Goal: Communication & Community: Answer question/provide support

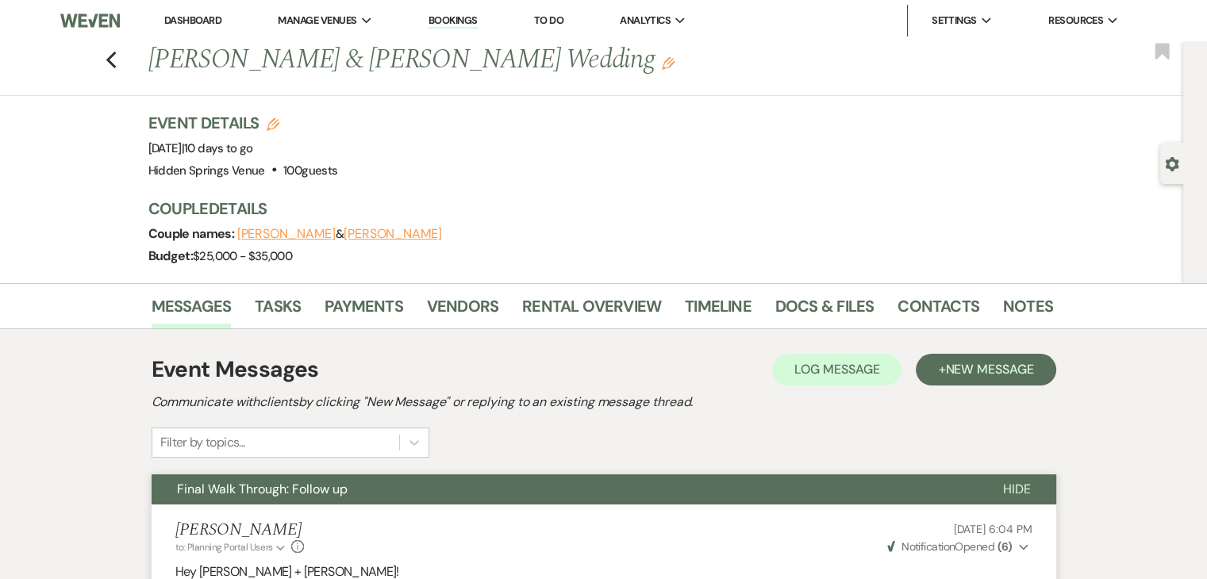
click at [201, 21] on link "Dashboard" at bounding box center [192, 19] width 57 height 13
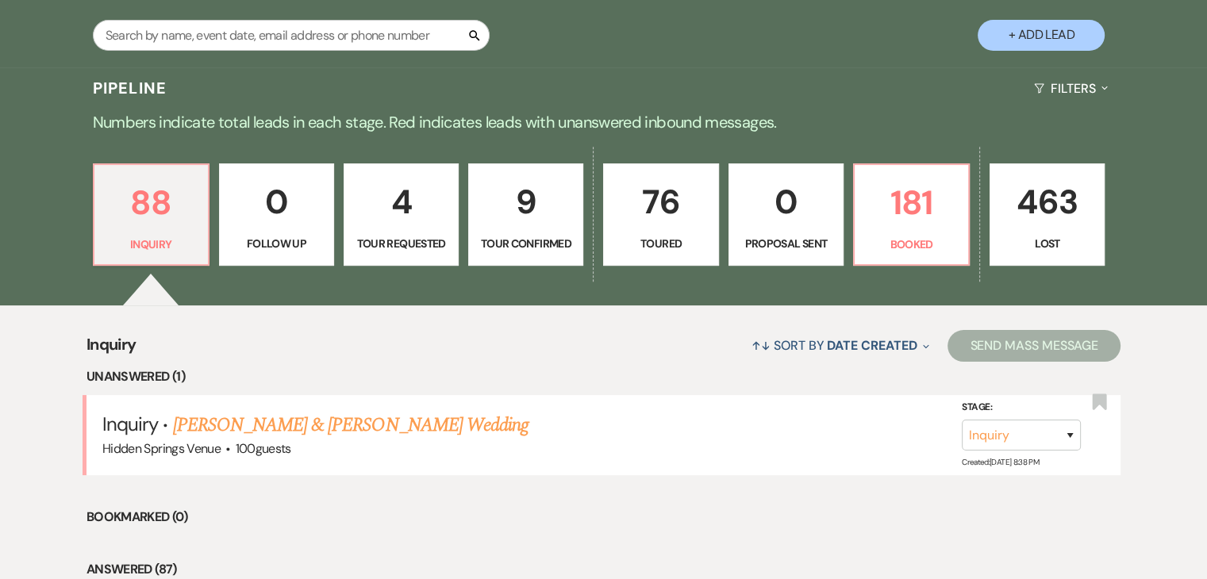
scroll to position [313, 0]
click at [912, 224] on p "181" at bounding box center [911, 202] width 94 height 53
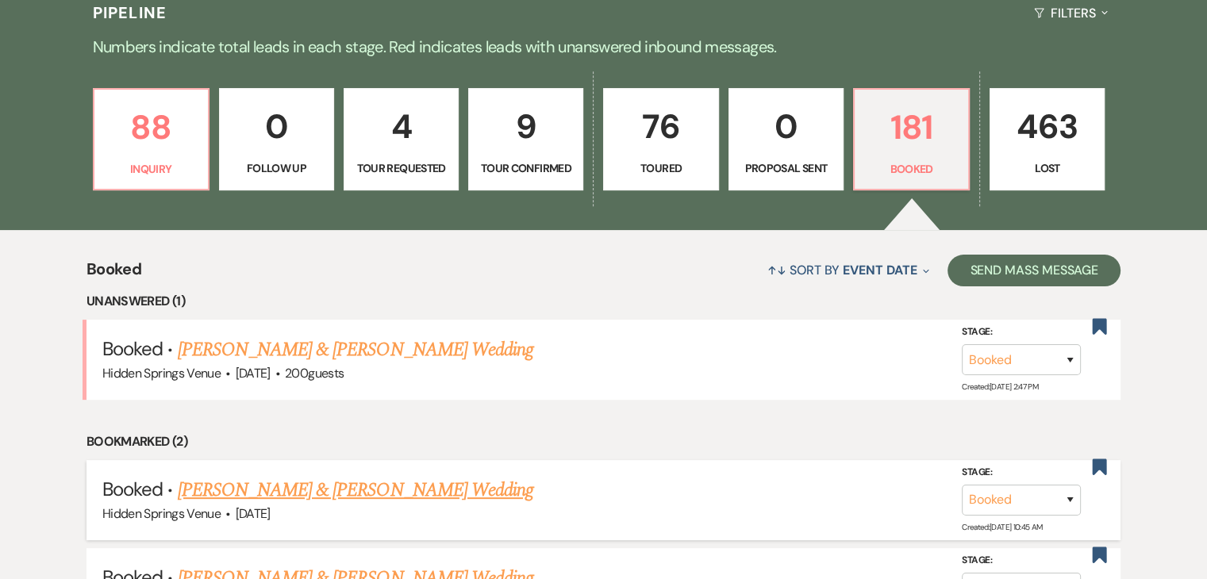
scroll to position [390, 0]
click at [469, 343] on link "[PERSON_NAME] & [PERSON_NAME] Wedding" at bounding box center [355, 349] width 355 height 29
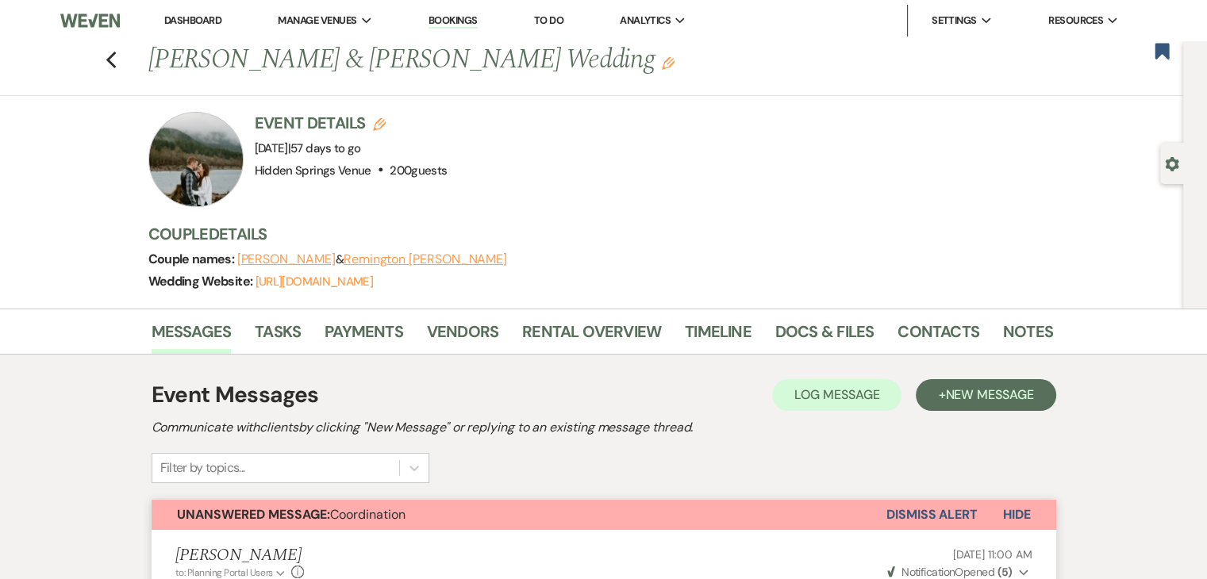
click at [203, 20] on link "Dashboard" at bounding box center [192, 19] width 57 height 13
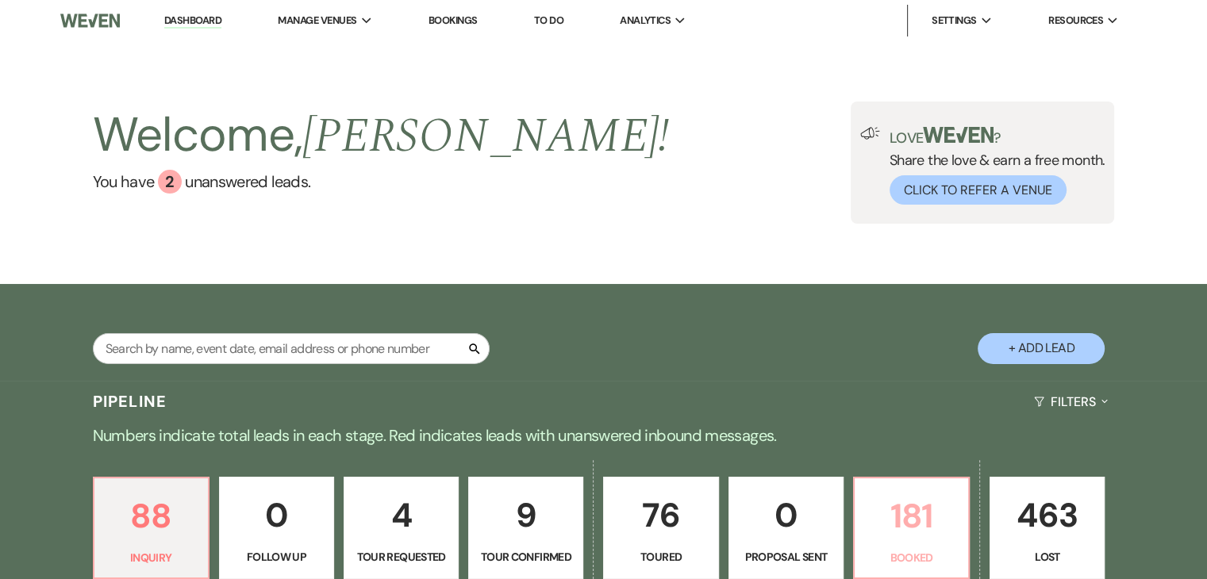
click at [918, 508] on p "181" at bounding box center [911, 515] width 94 height 53
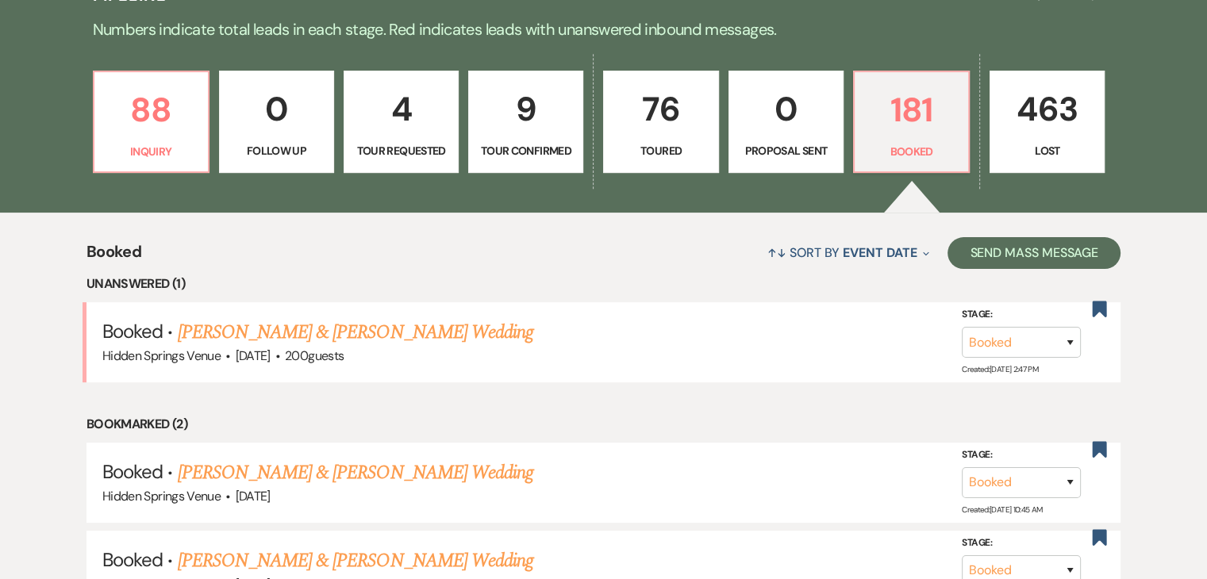
scroll to position [406, 0]
click at [416, 334] on link "[PERSON_NAME] & [PERSON_NAME] Wedding" at bounding box center [355, 332] width 355 height 29
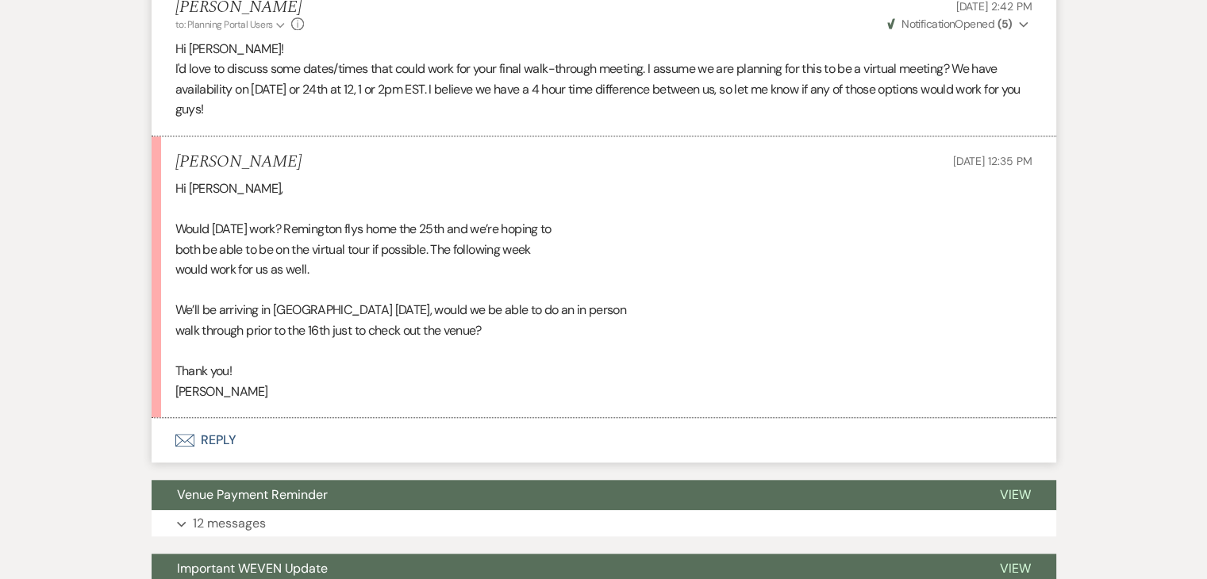
scroll to position [1307, 0]
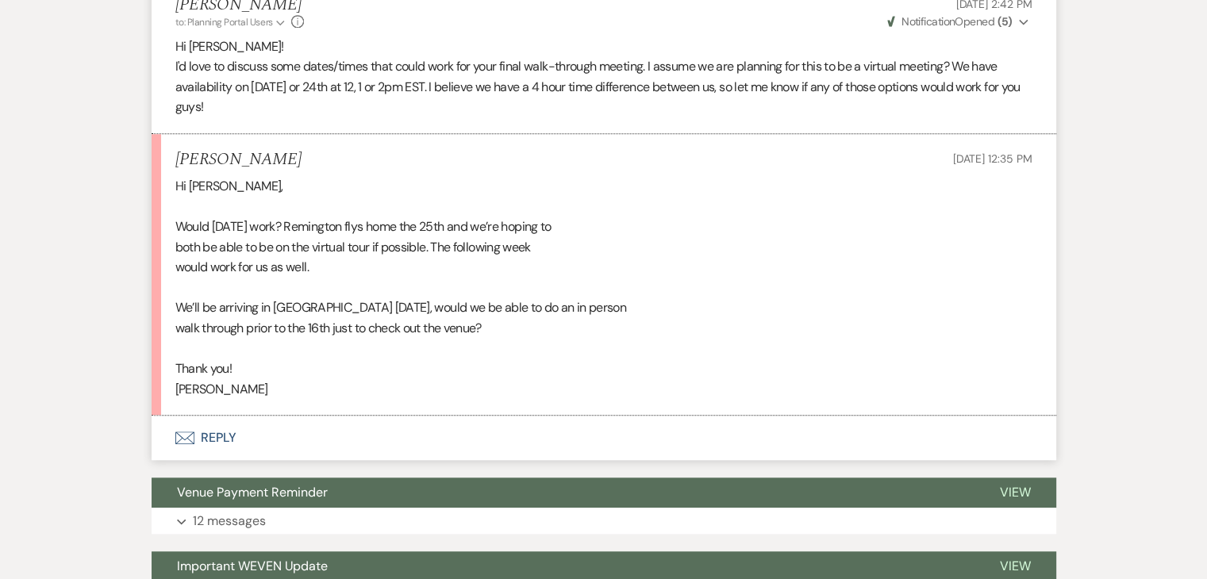
click at [213, 432] on button "Envelope Reply" at bounding box center [604, 438] width 904 height 44
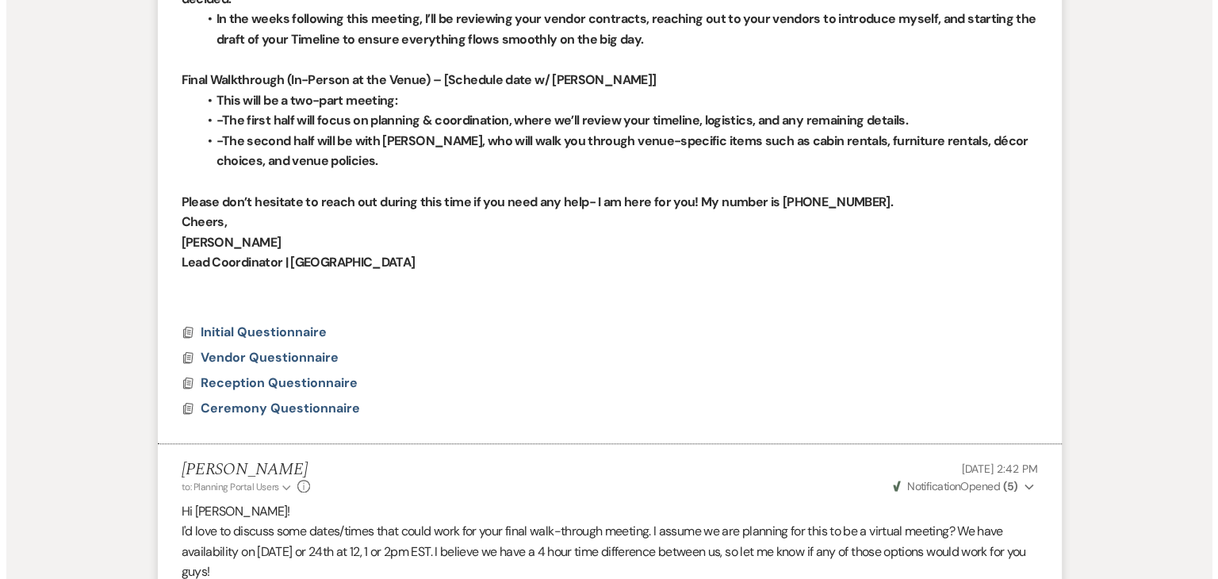
scroll to position [845, 0]
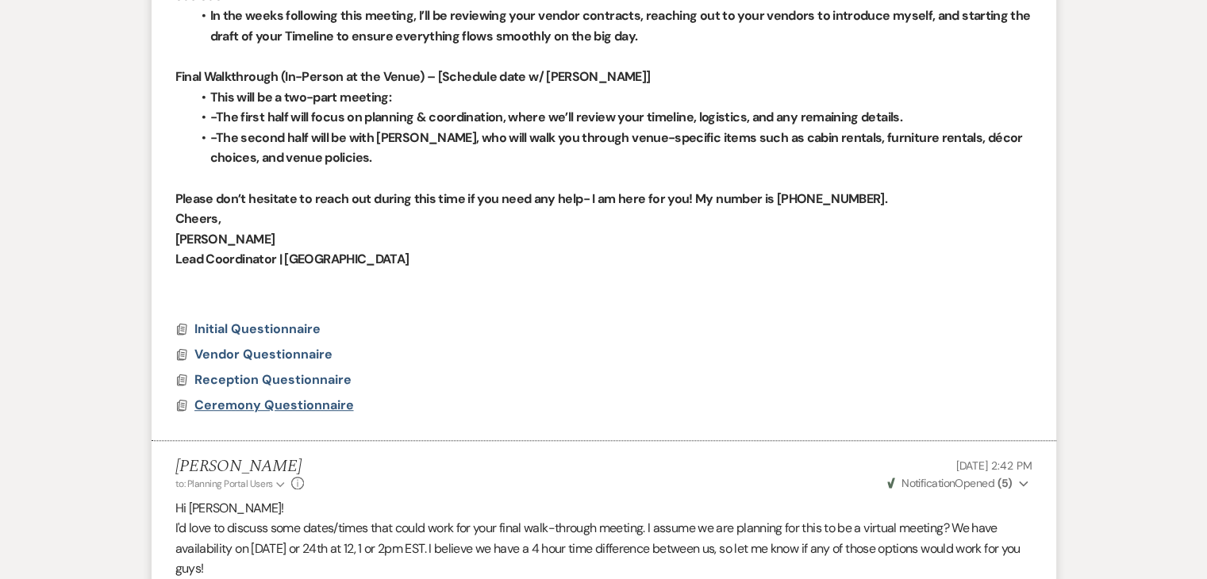
click at [276, 403] on span "Ceremony Questionnaire" at bounding box center [273, 405] width 159 height 17
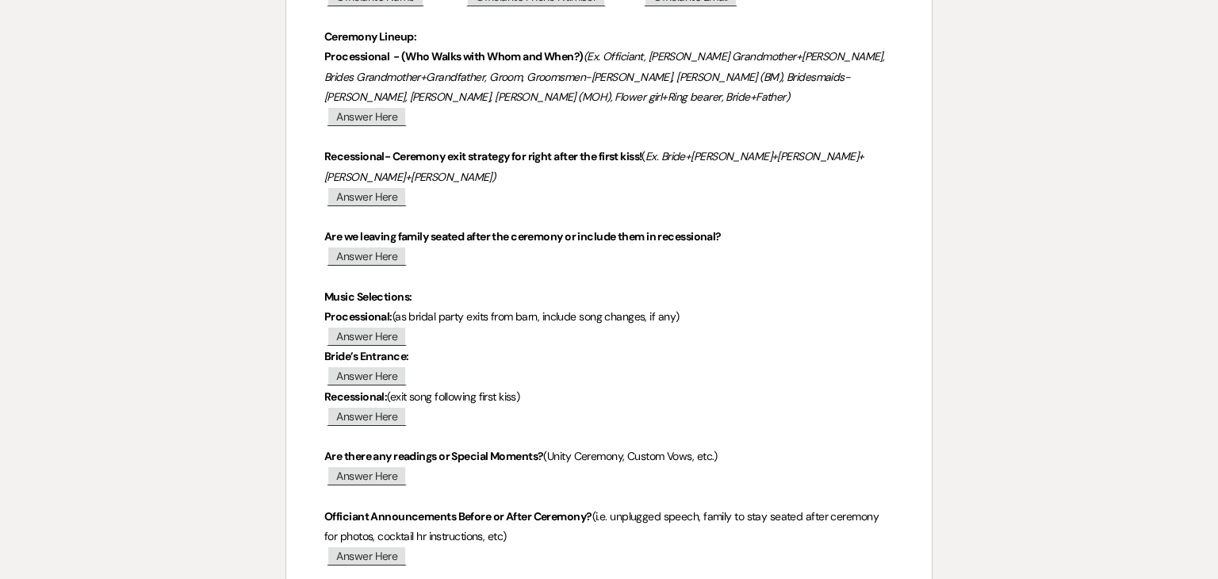
scroll to position [0, 0]
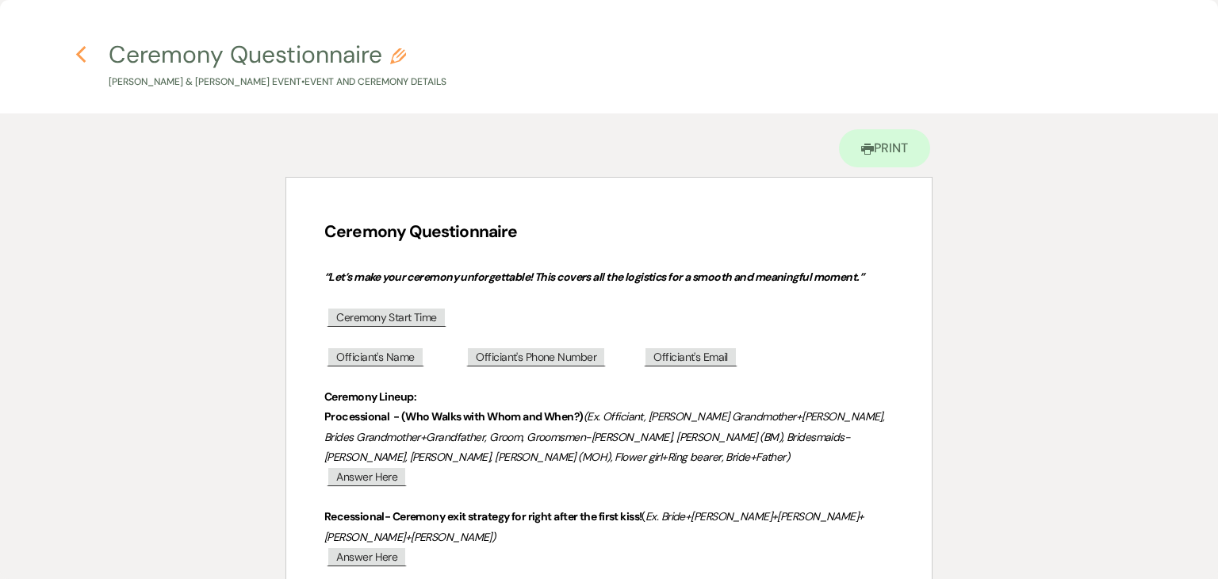
click at [79, 48] on icon "Previous" at bounding box center [81, 54] width 12 height 19
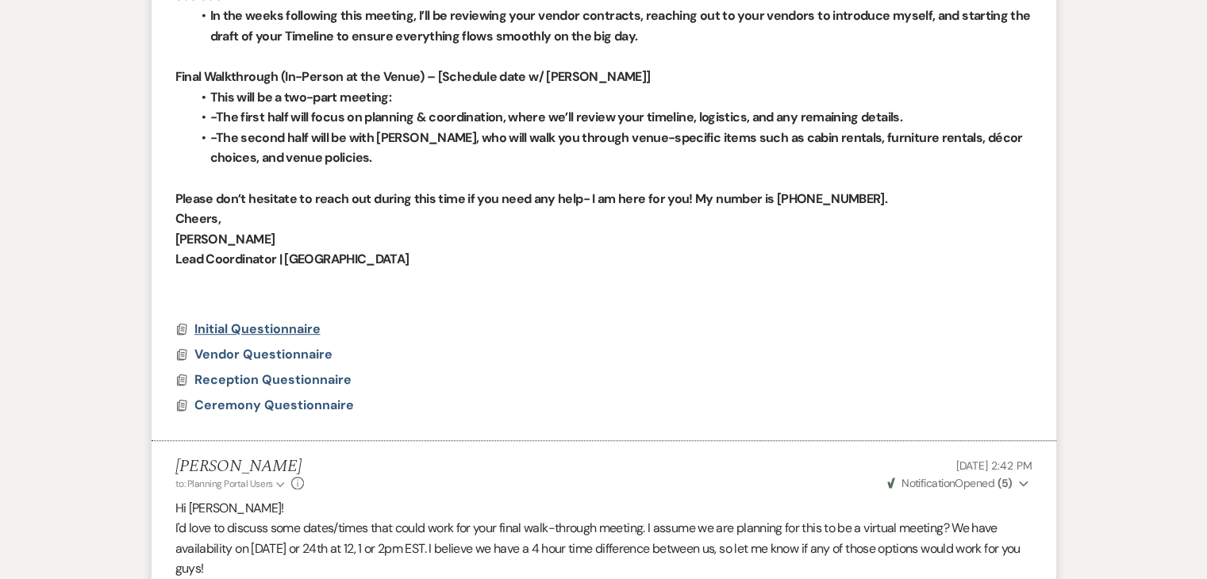
click at [225, 328] on span "Initial Questionnaire" at bounding box center [257, 328] width 126 height 17
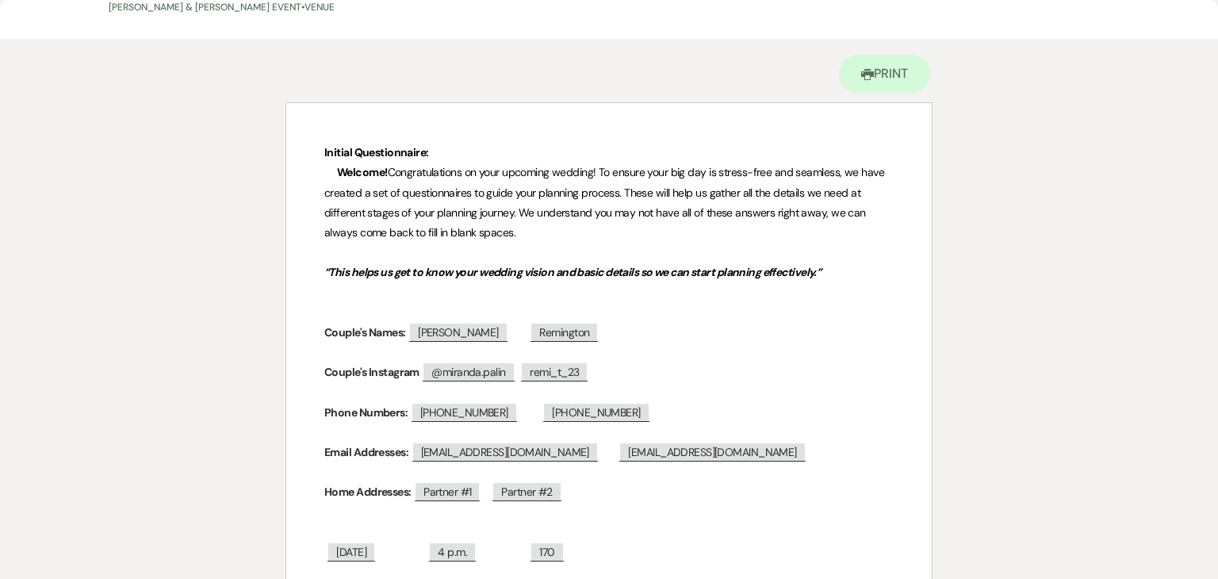
scroll to position [73, 0]
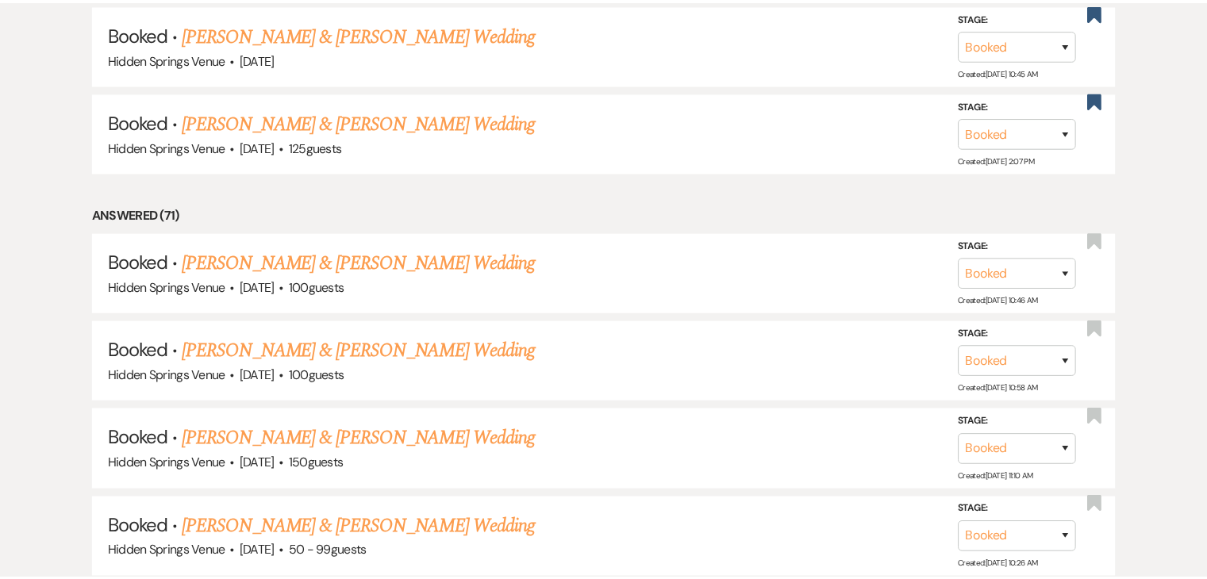
scroll to position [406, 0]
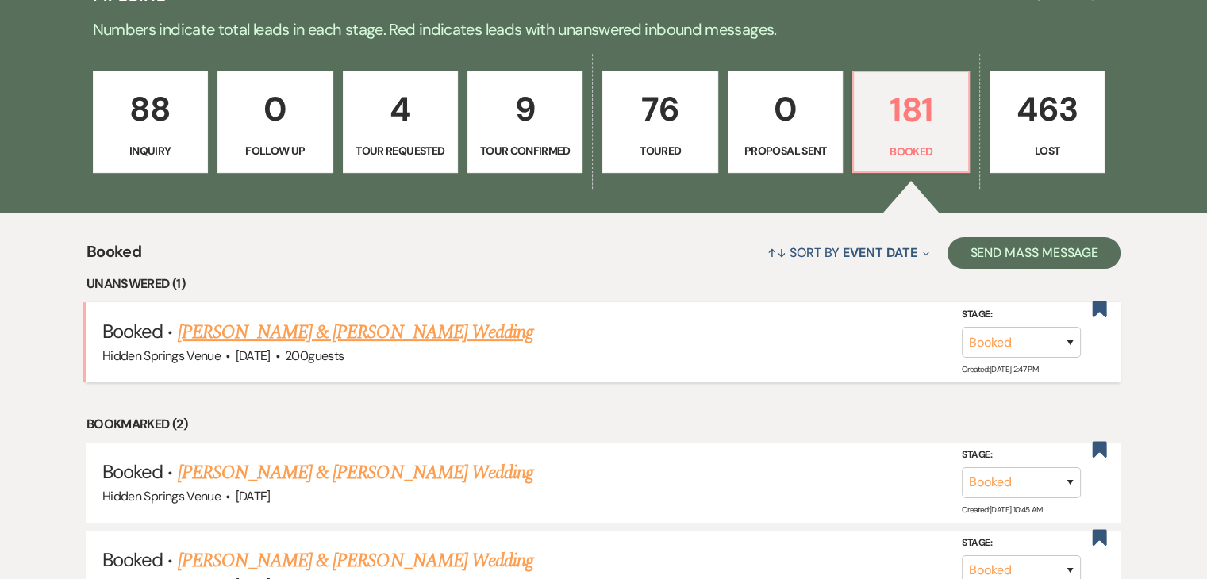
click at [422, 337] on link "[PERSON_NAME] & [PERSON_NAME] Wedding" at bounding box center [355, 332] width 355 height 29
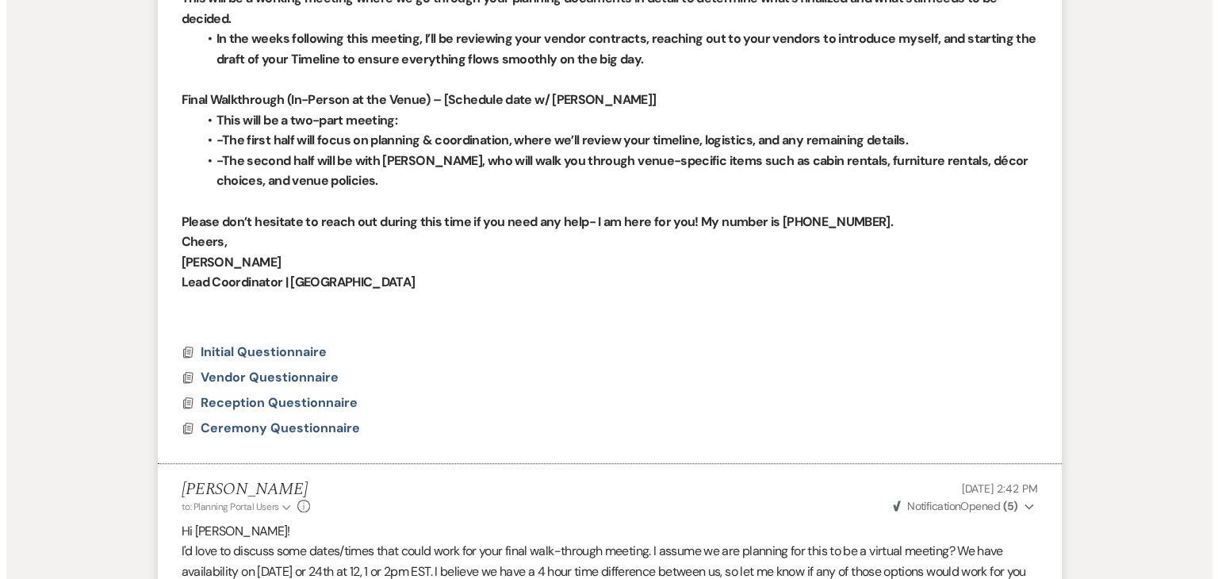
scroll to position [854, 0]
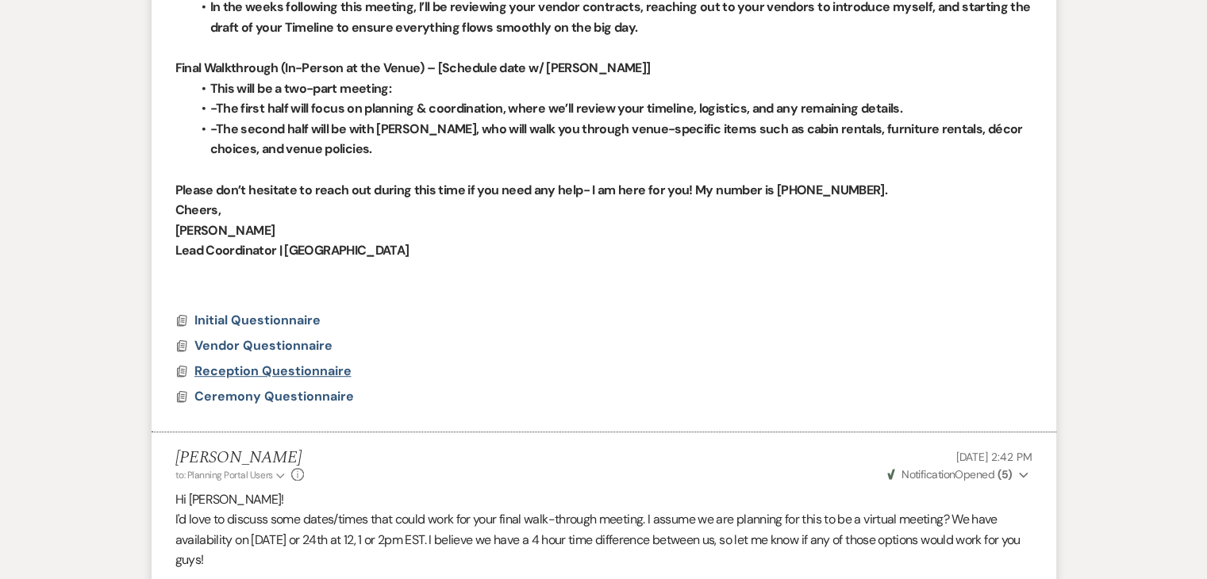
click at [323, 373] on span "Reception Questionnaire" at bounding box center [272, 371] width 157 height 17
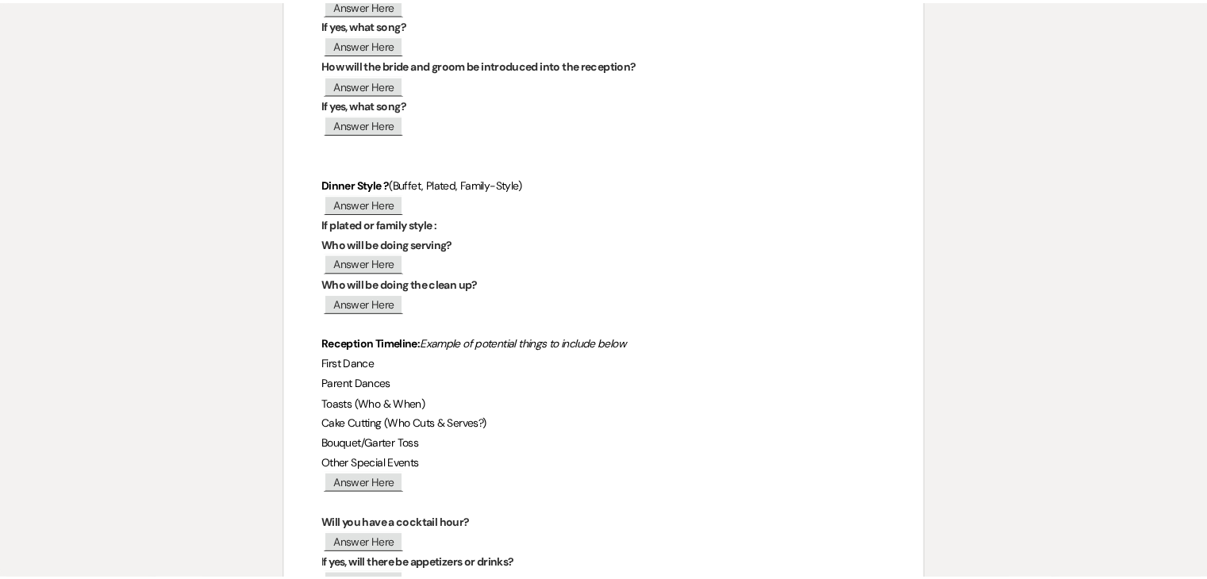
scroll to position [0, 0]
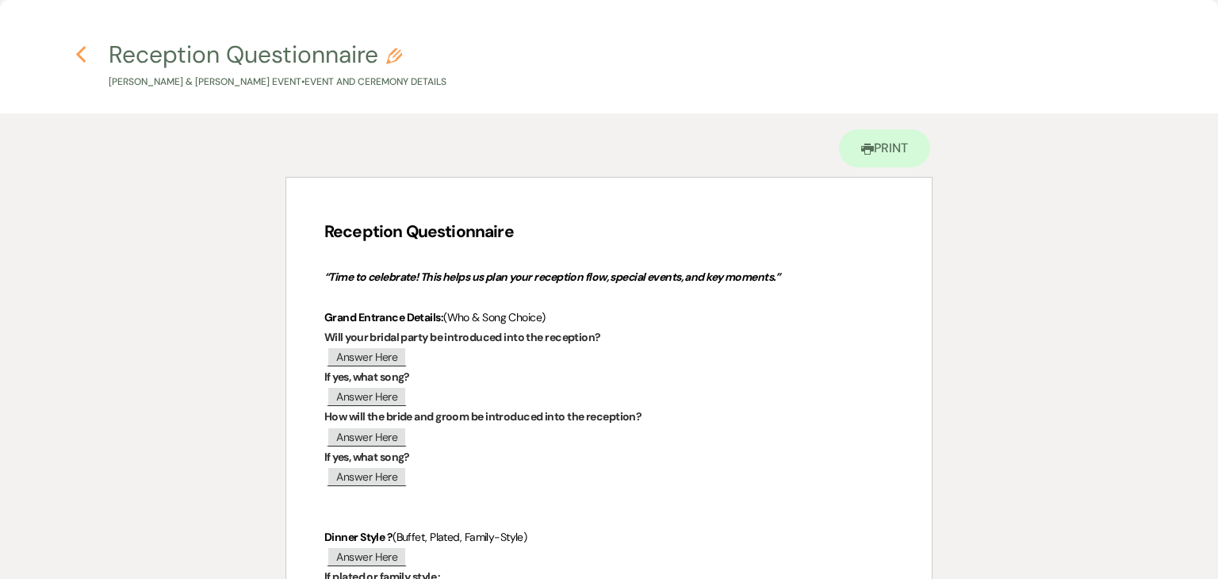
click at [78, 59] on icon "Previous" at bounding box center [81, 54] width 12 height 19
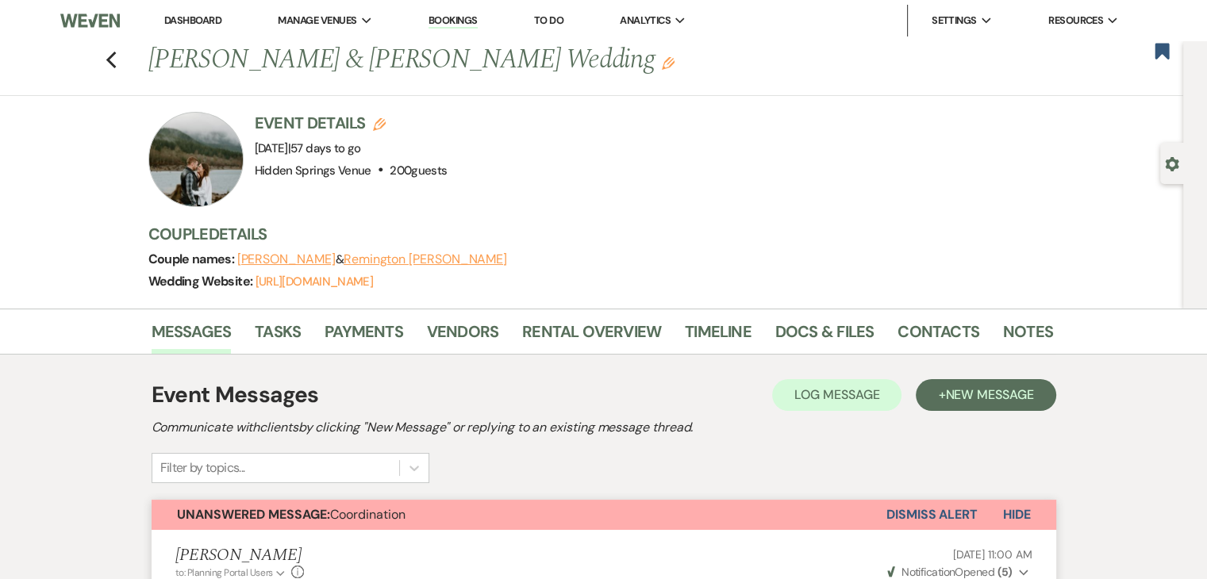
click at [198, 22] on link "Dashboard" at bounding box center [192, 19] width 57 height 13
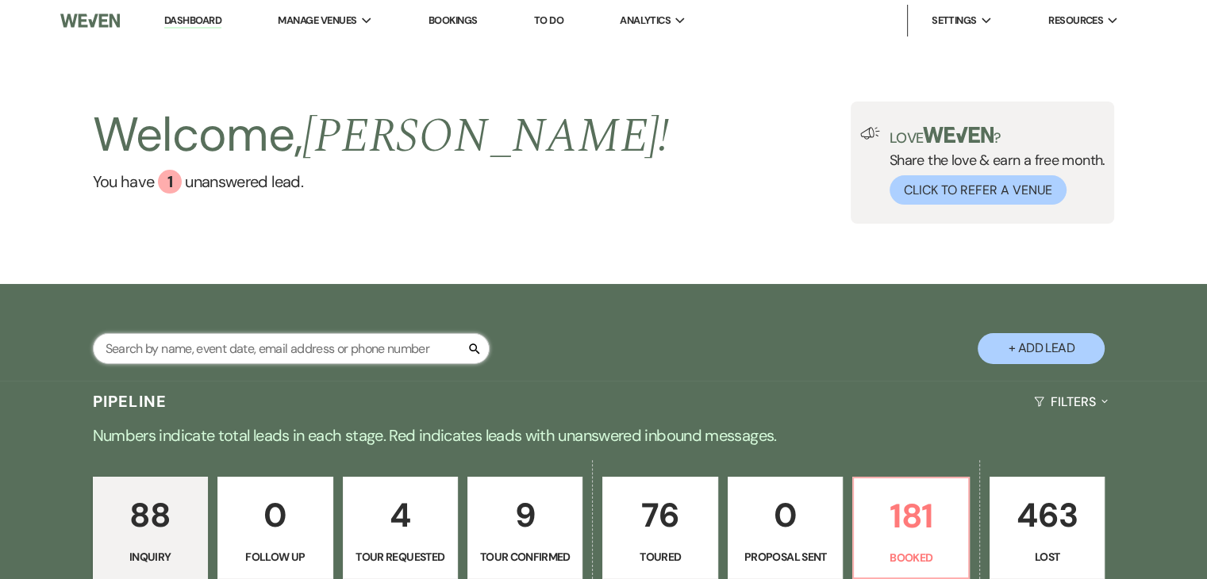
click at [268, 355] on input "text" at bounding box center [291, 348] width 397 height 31
type input "[PERSON_NAME]"
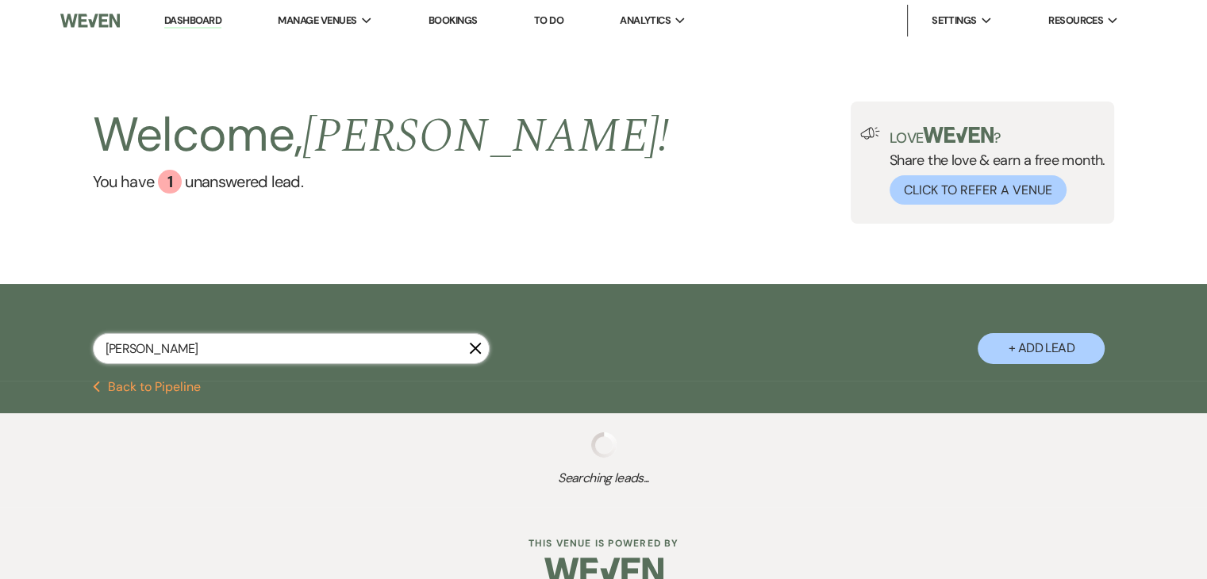
select select "4"
select select "5"
select select "8"
select select "6"
select select "8"
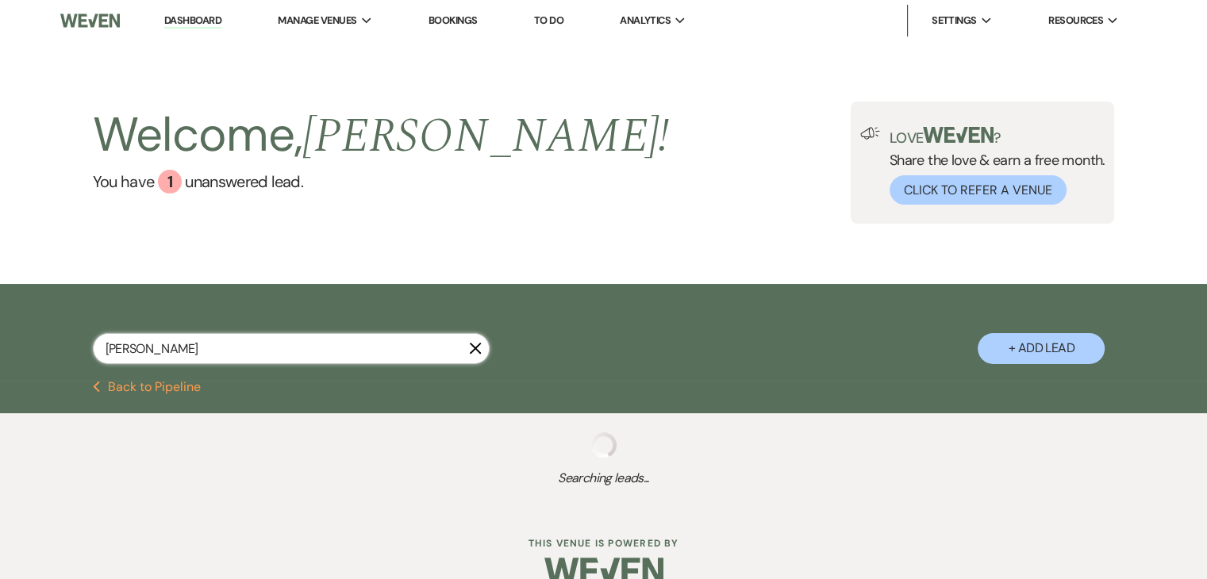
select select "6"
select select "5"
select select "8"
select select "11"
select select "8"
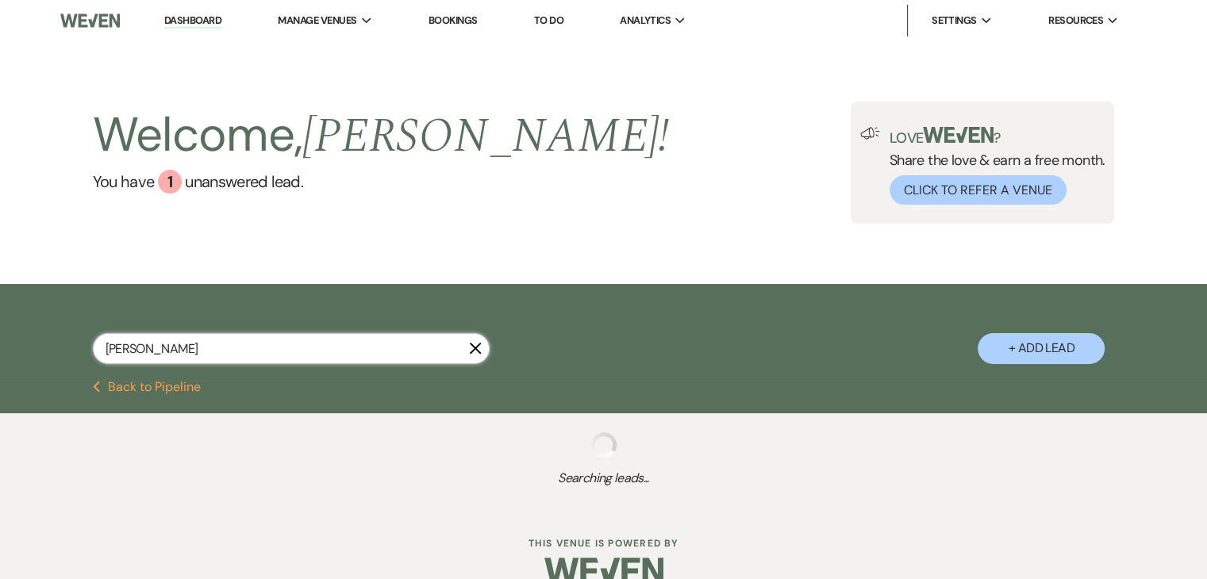
select select "4"
select select "8"
select select "4"
select select "8"
select select "5"
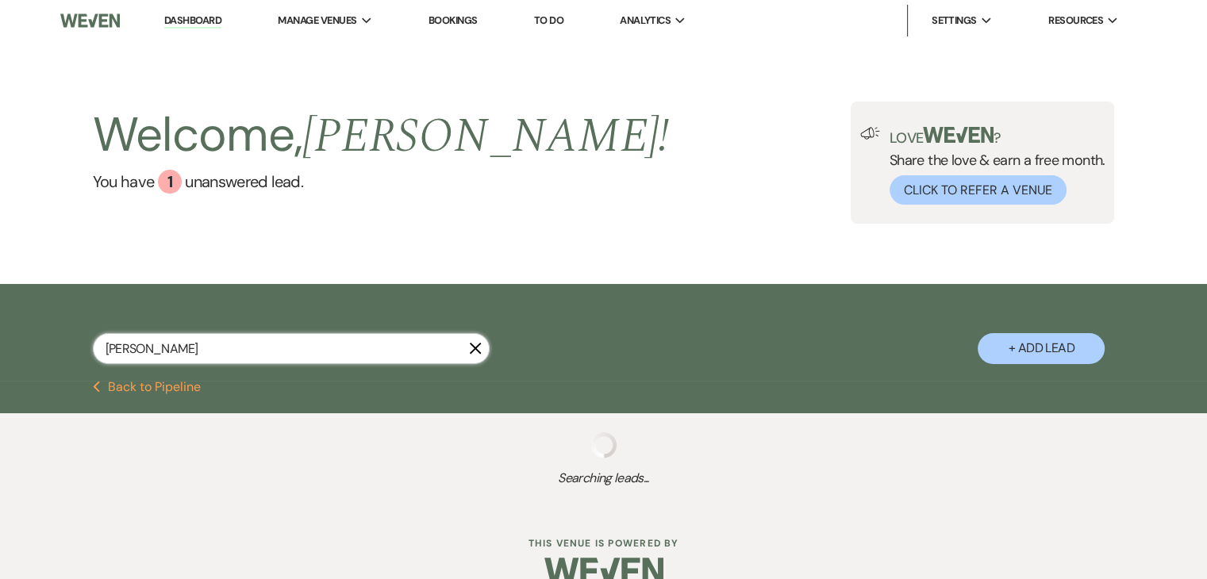
select select "8"
select select "5"
select select "8"
select select "5"
select select "8"
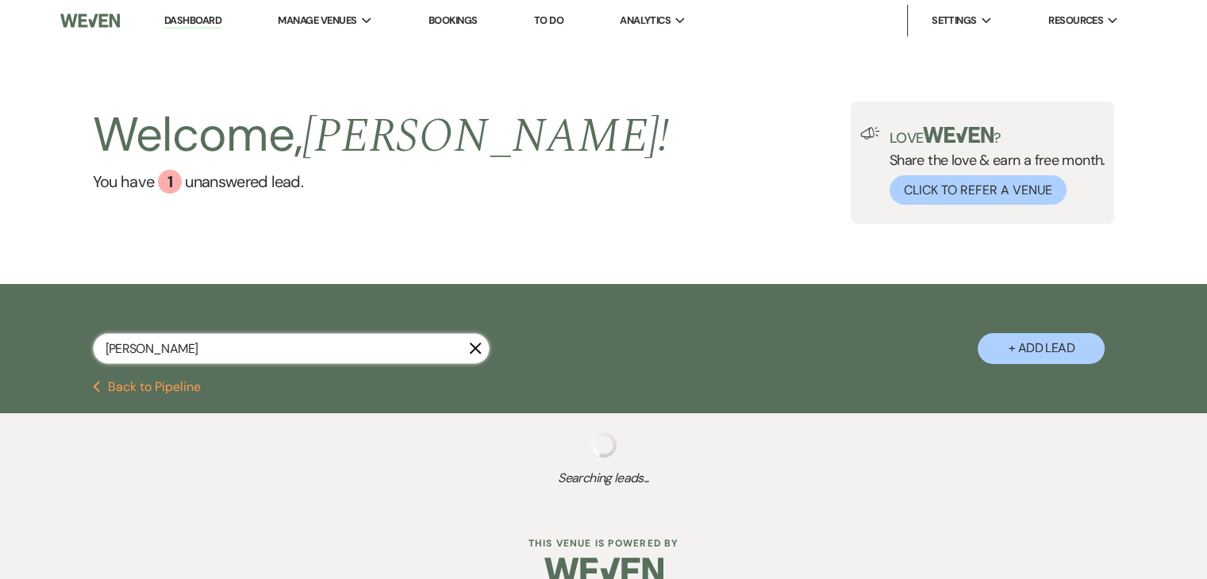
select select "1"
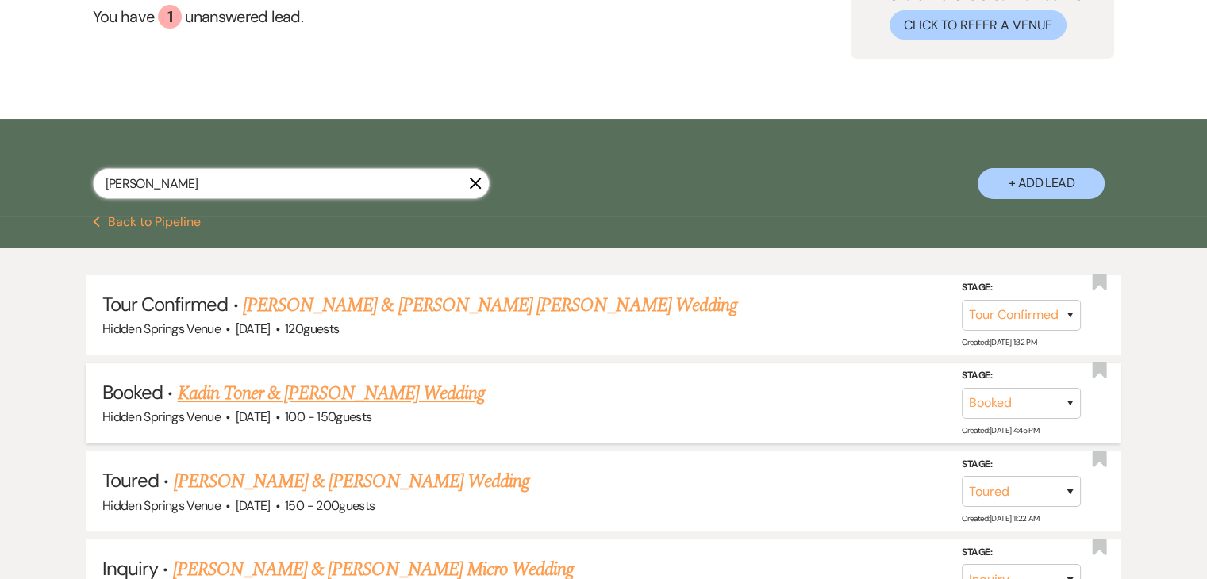
scroll to position [167, 0]
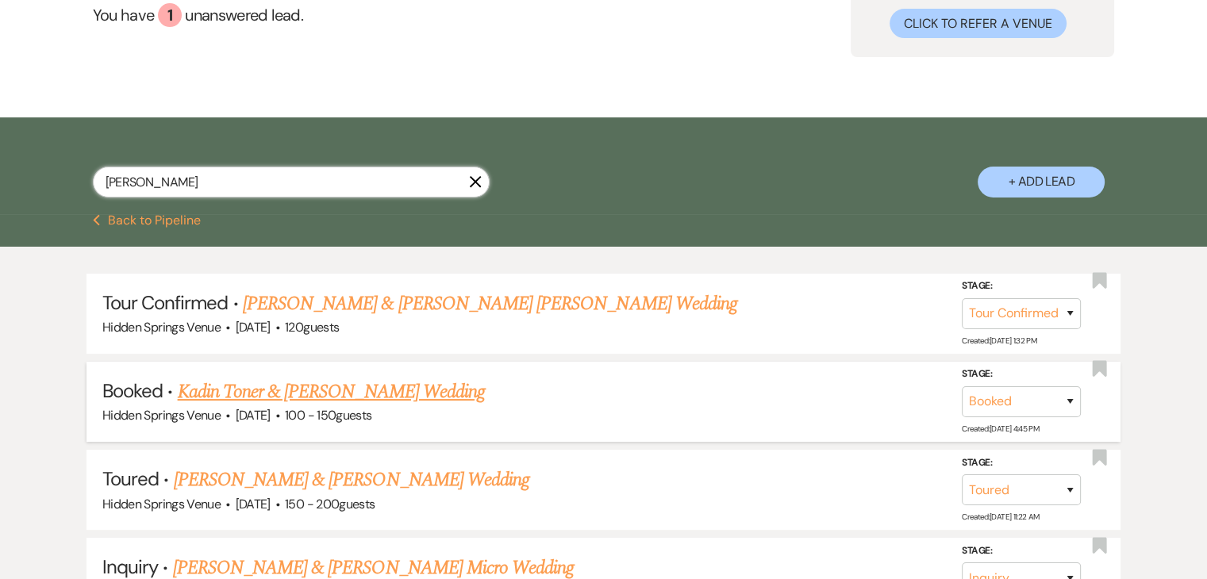
type input "[PERSON_NAME]"
click at [305, 391] on link "Kadin Toner & [PERSON_NAME] Wedding" at bounding box center [331, 392] width 307 height 29
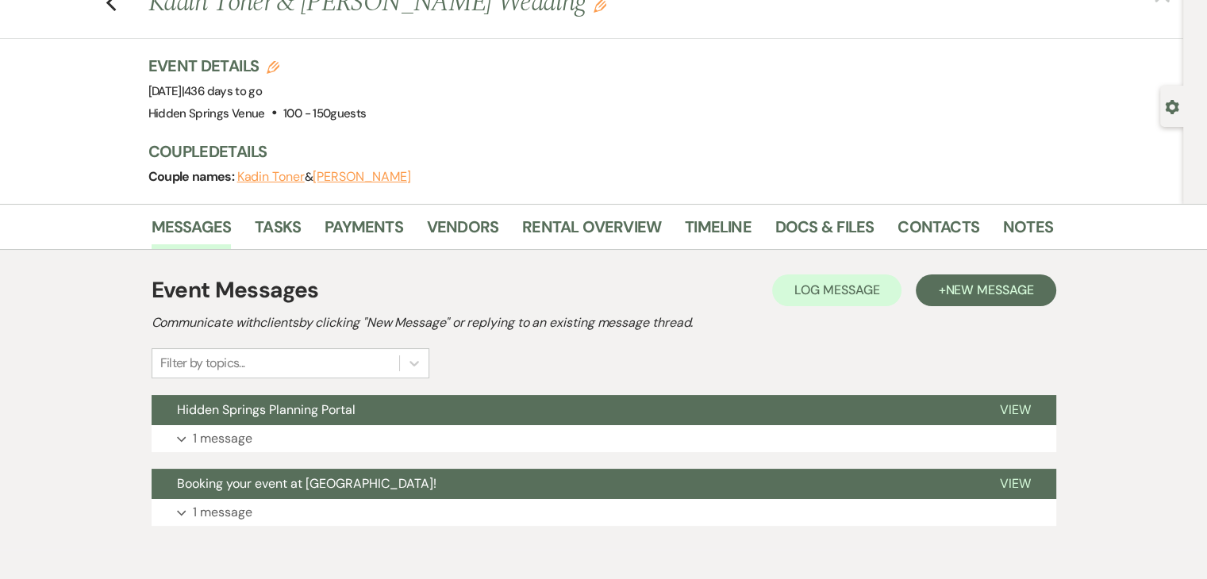
scroll to position [56, 0]
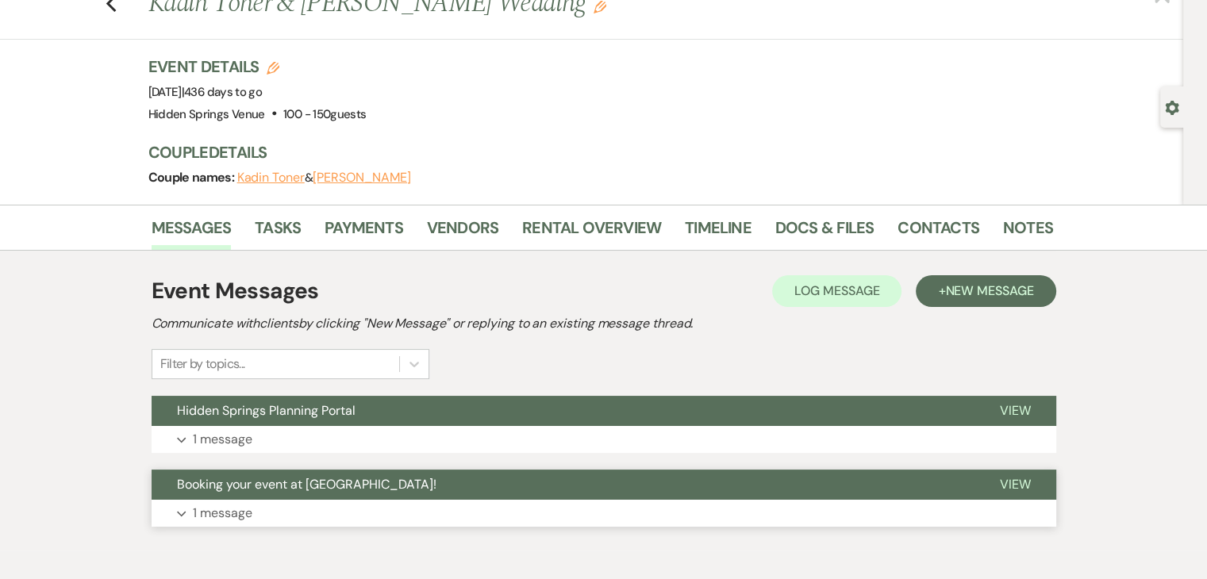
click at [451, 492] on button "Booking your event at [GEOGRAPHIC_DATA]!" at bounding box center [563, 485] width 823 height 30
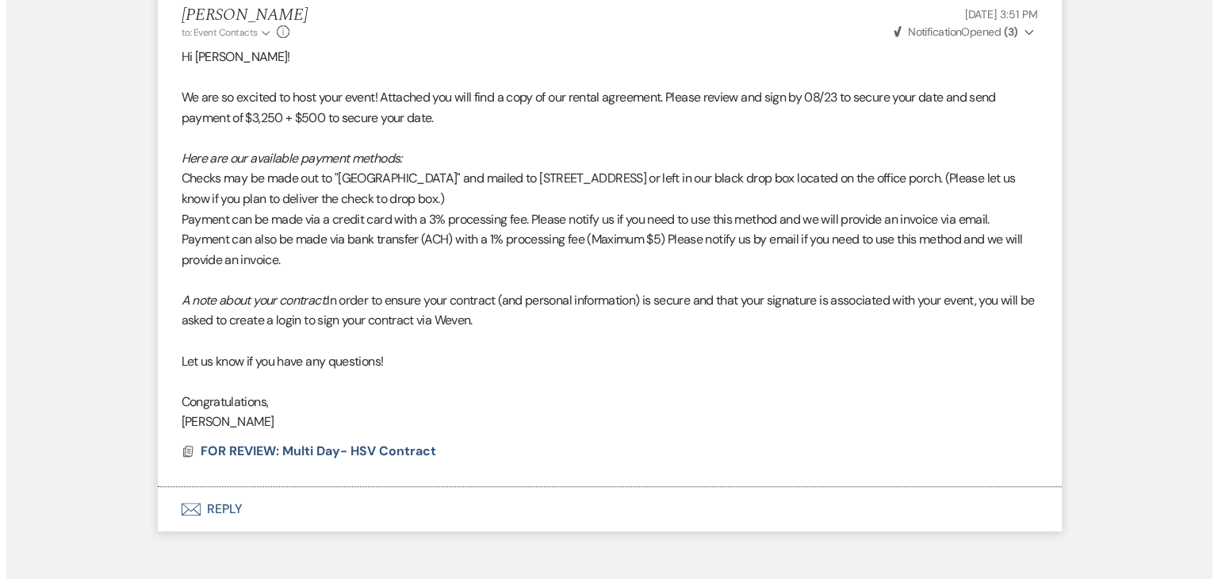
scroll to position [567, 0]
click at [346, 449] on span "FOR REVIEW: Multi Day- HSV Contract" at bounding box center [312, 450] width 236 height 17
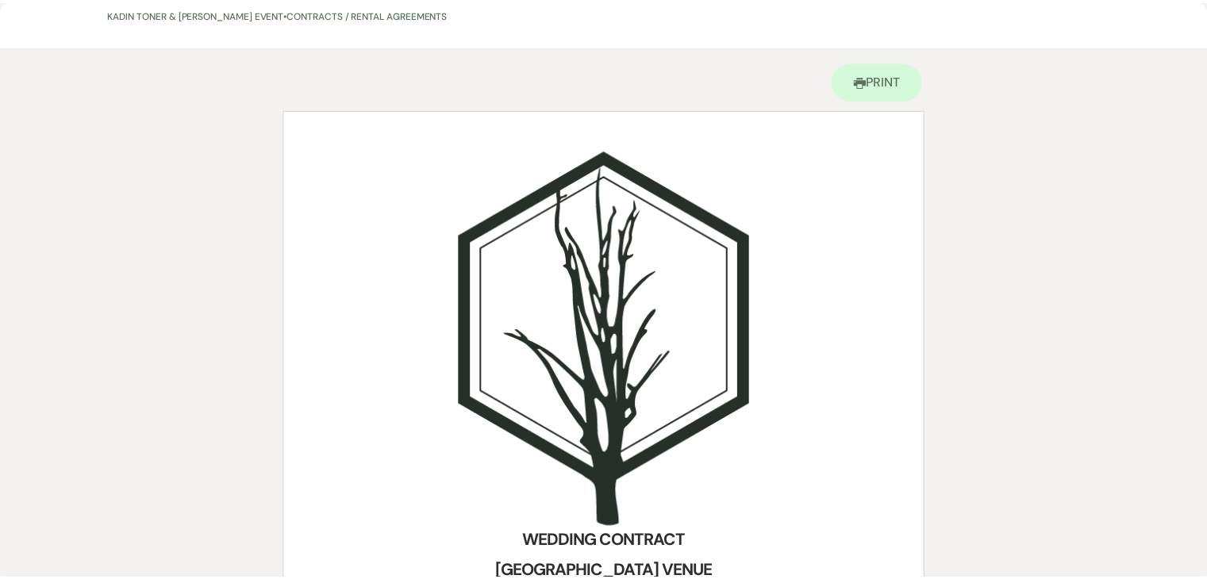
scroll to position [0, 0]
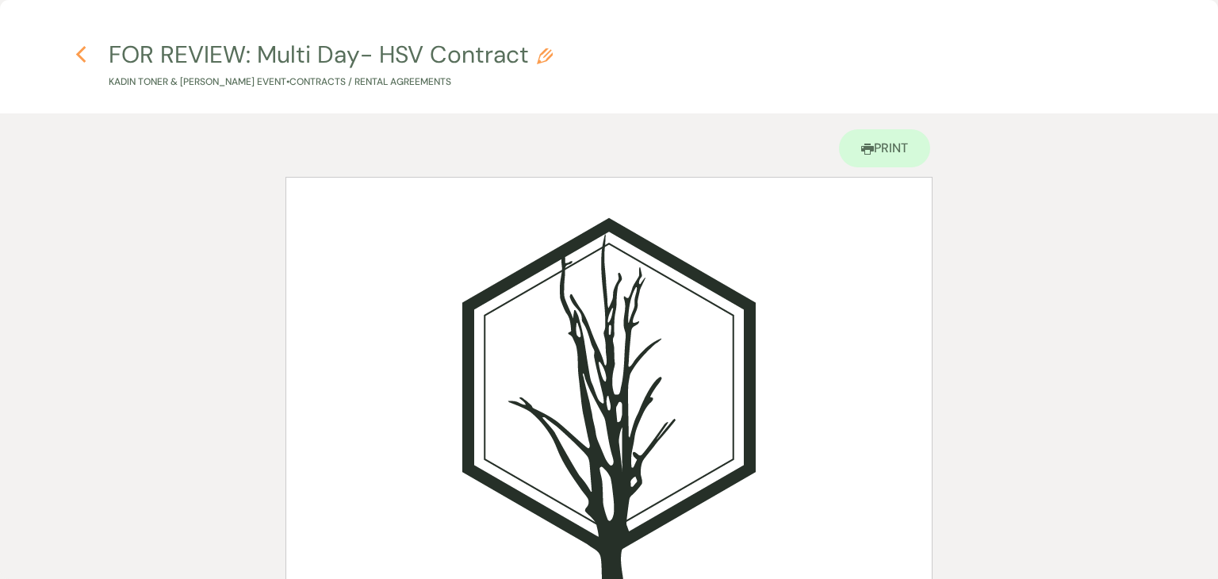
click at [84, 47] on use "button" at bounding box center [81, 54] width 10 height 17
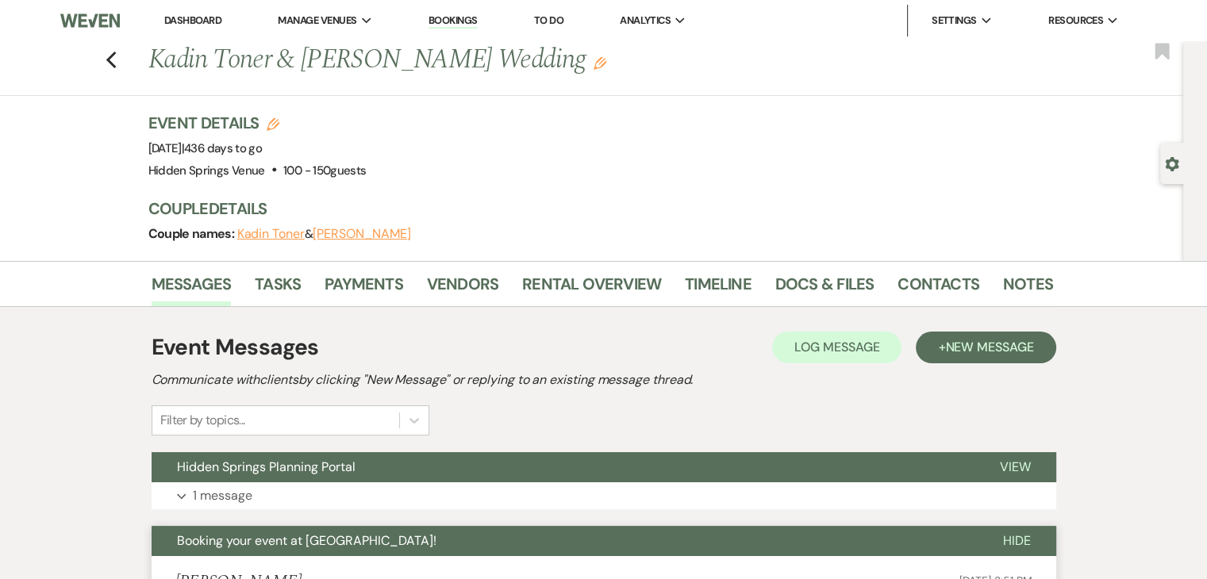
click at [198, 21] on link "Dashboard" at bounding box center [192, 19] width 57 height 13
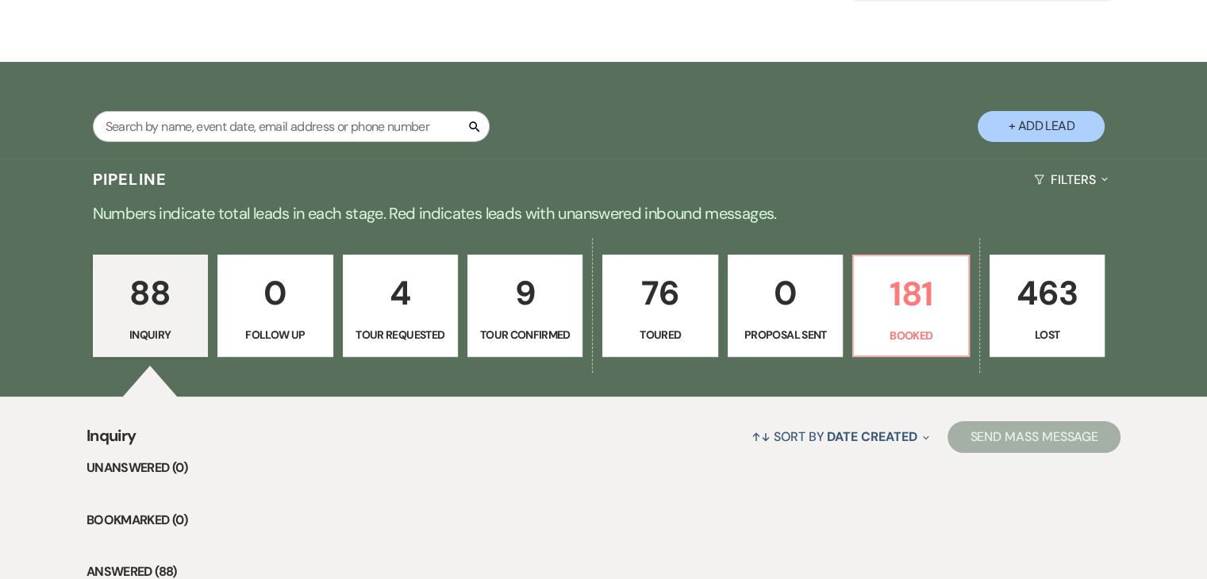
scroll to position [209, 0]
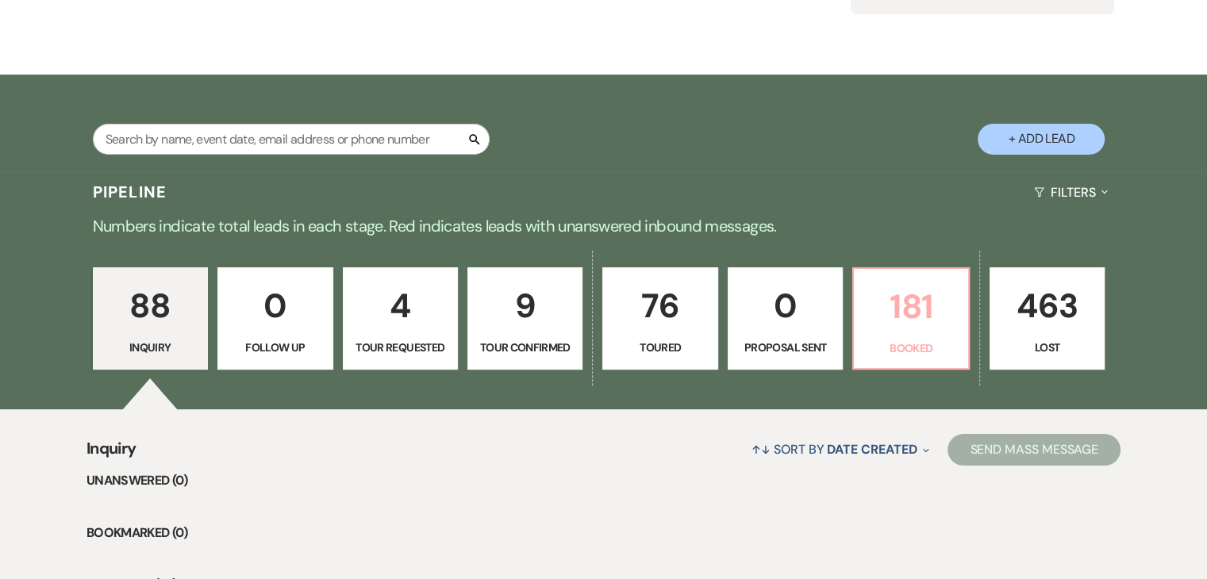
click at [904, 321] on p "181" at bounding box center [910, 306] width 94 height 53
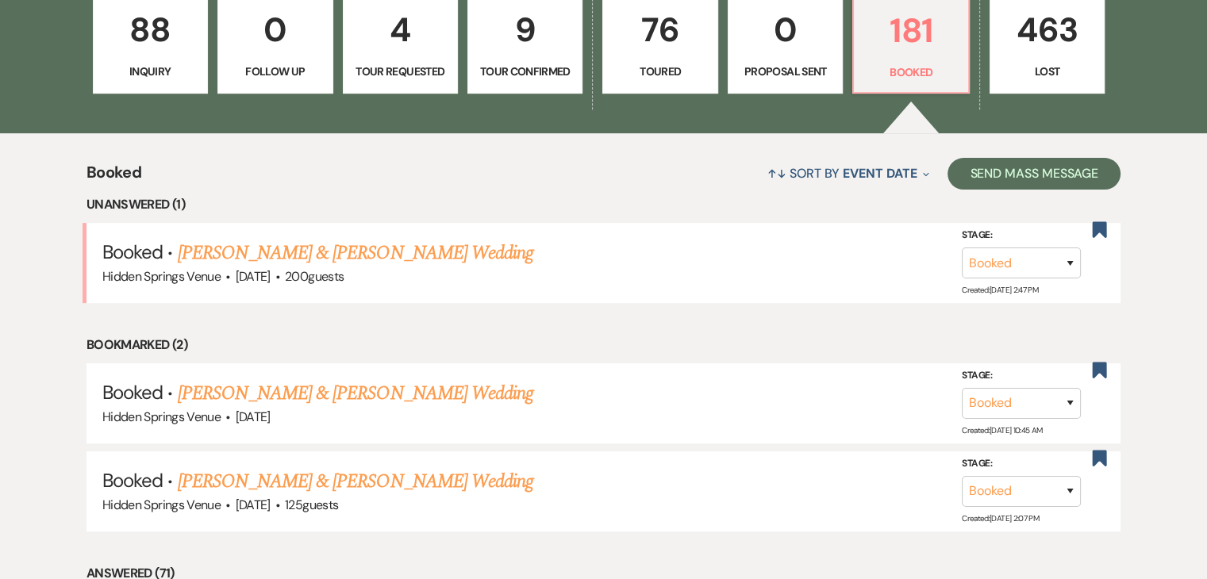
scroll to position [485, 0]
click at [433, 258] on link "[PERSON_NAME] & [PERSON_NAME] Wedding" at bounding box center [355, 253] width 355 height 29
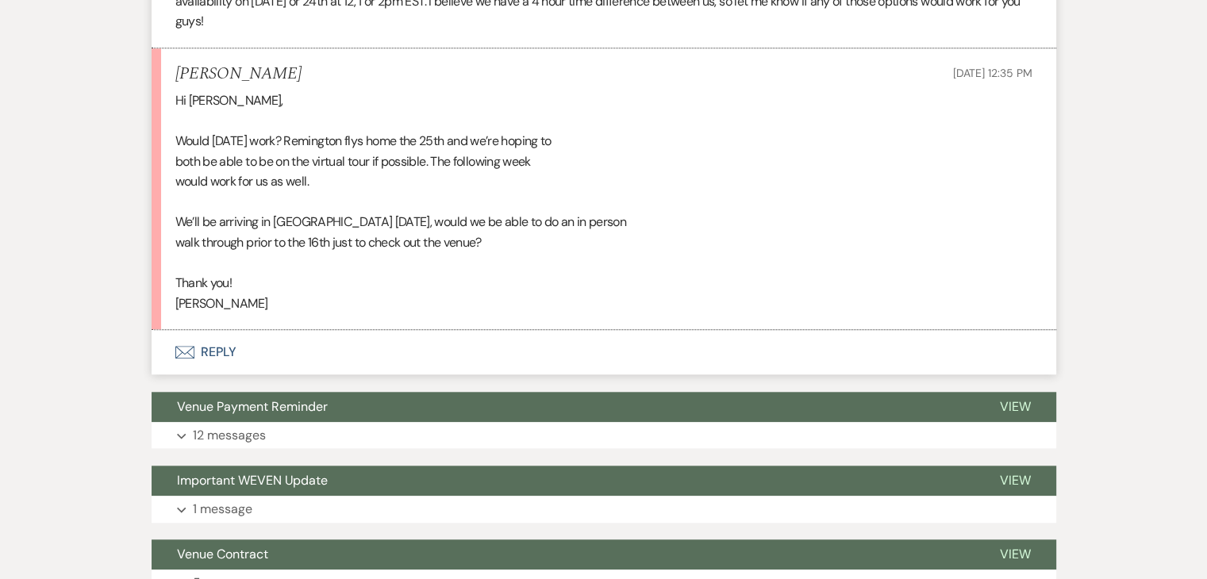
scroll to position [1393, 0]
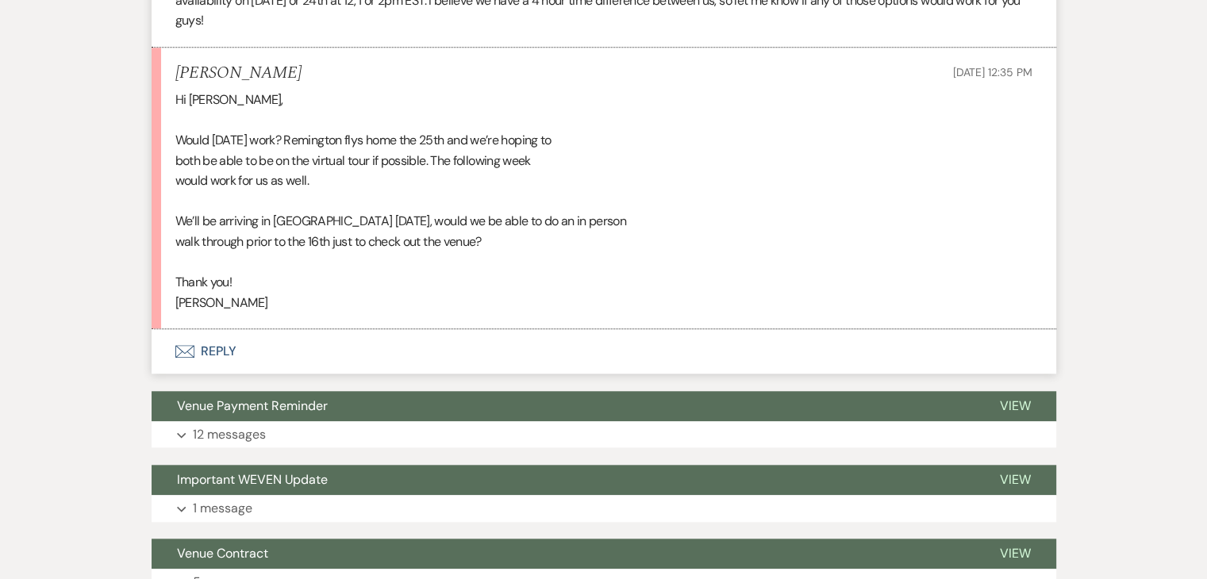
click at [227, 353] on button "Envelope Reply" at bounding box center [604, 351] width 904 height 44
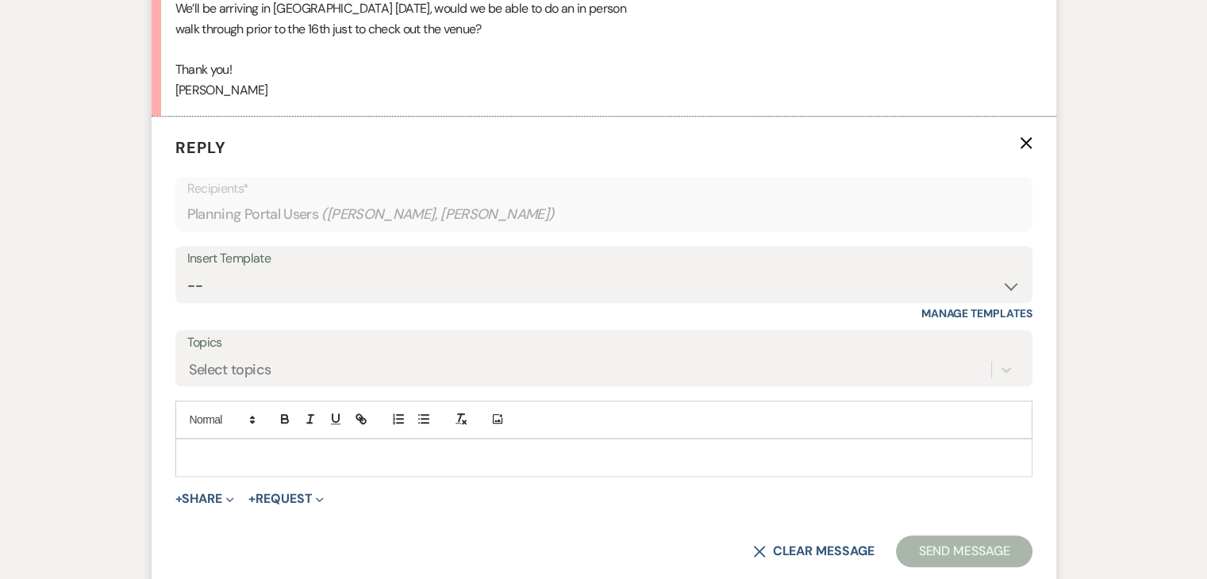
scroll to position [1666, 0]
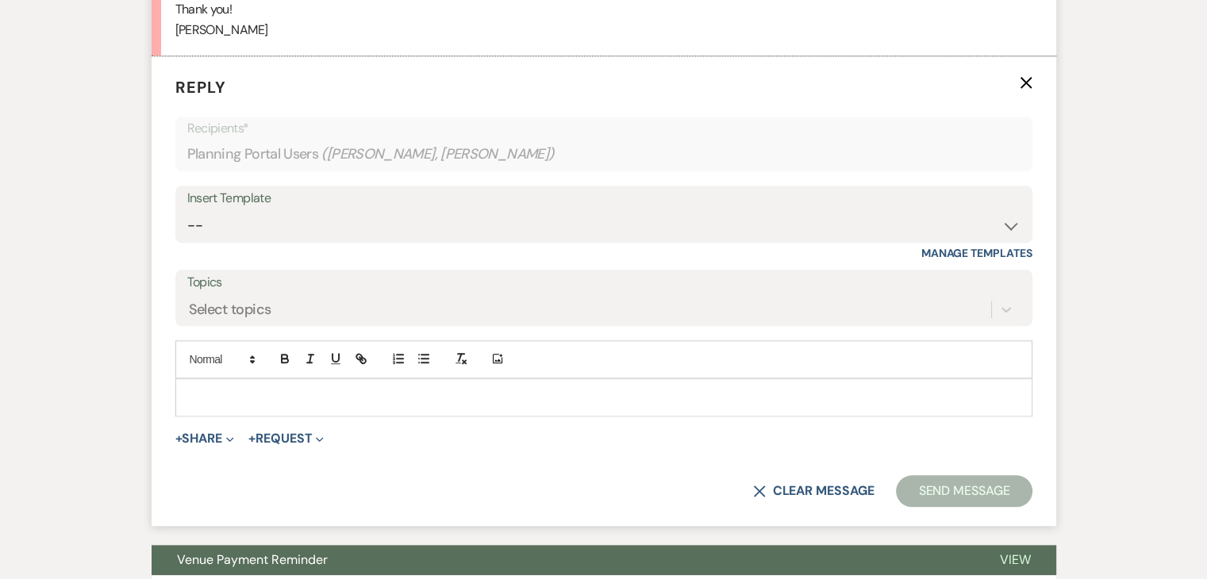
click at [252, 389] on p at bounding box center [603, 397] width 831 height 17
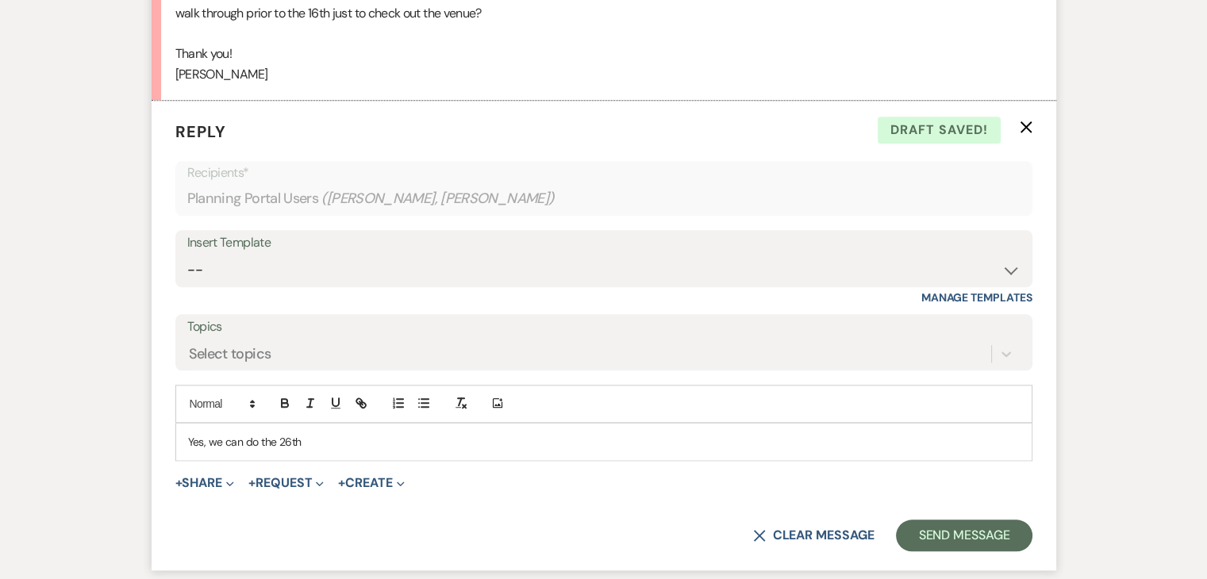
scroll to position [1660, 0]
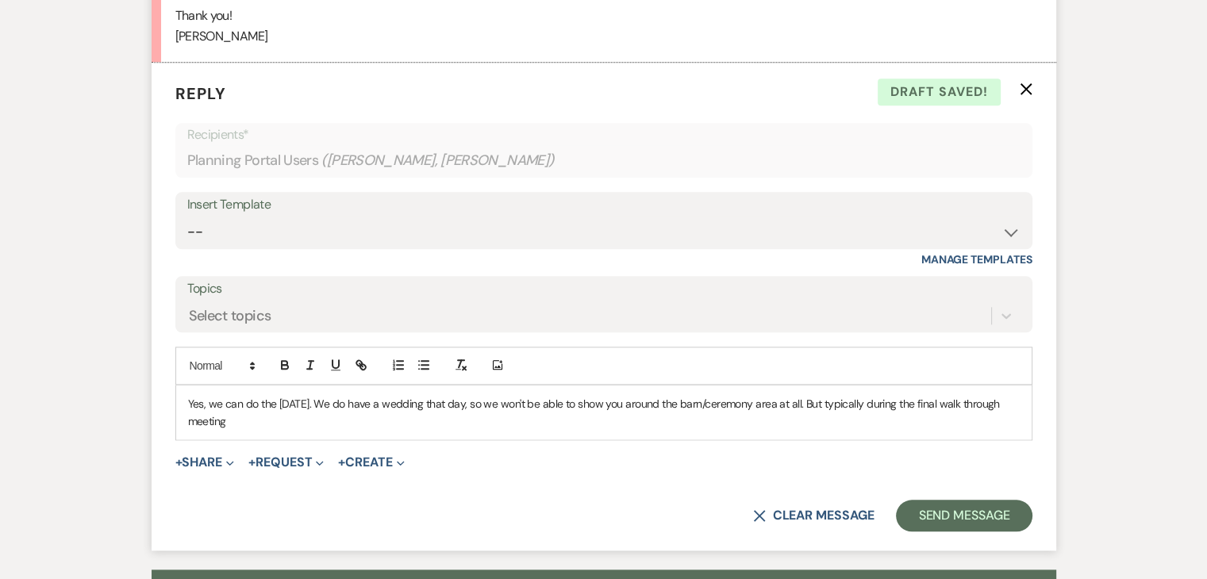
click at [946, 403] on p "Yes, we can do the [DATE]. We do have a wedding that day, so we won't be able t…" at bounding box center [603, 413] width 831 height 36
click at [937, 412] on p "Yes, we can do the [DATE]. We do have a wedding that day, so we won't be able t…" at bounding box center [603, 413] width 831 height 36
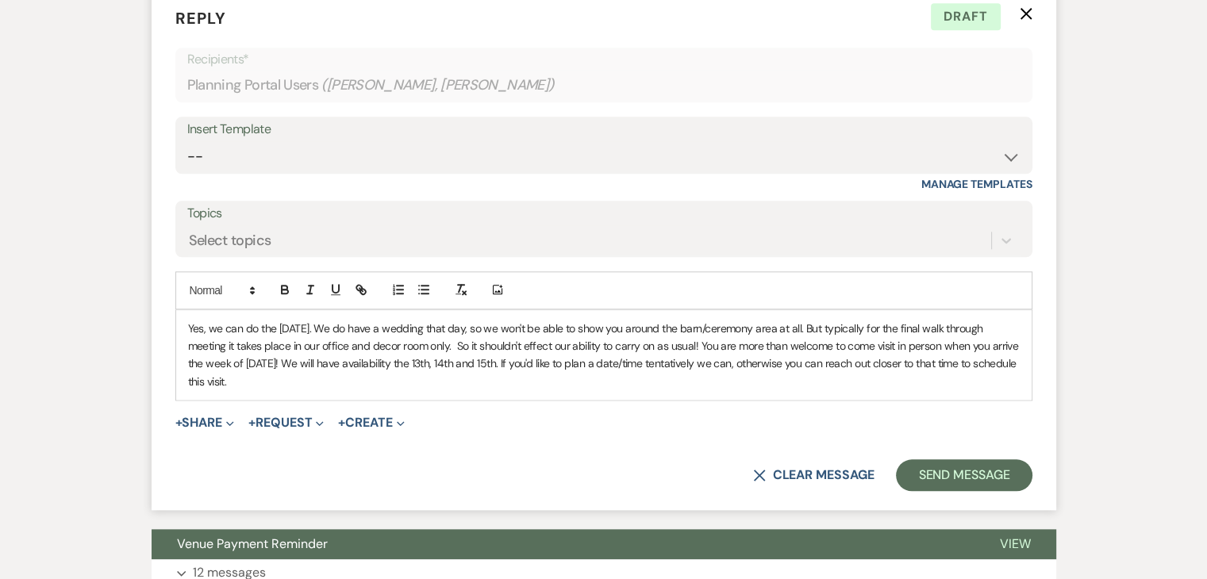
scroll to position [1736, 0]
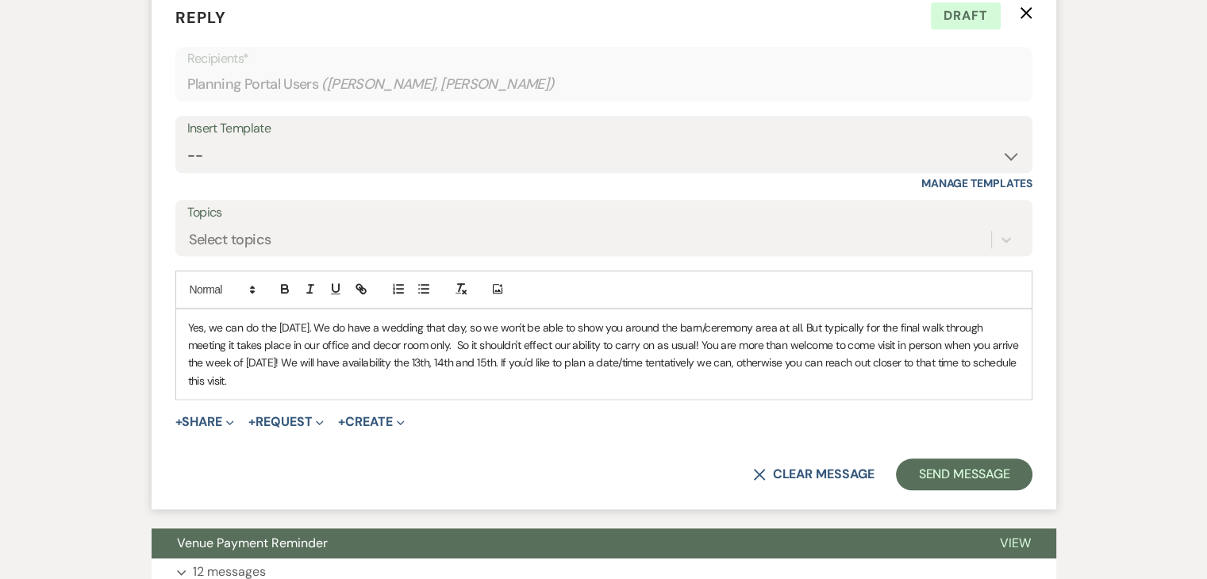
click at [739, 340] on p "Yes, we can do the [DATE]. We do have a wedding that day, so we won't be able t…" at bounding box center [603, 354] width 831 height 71
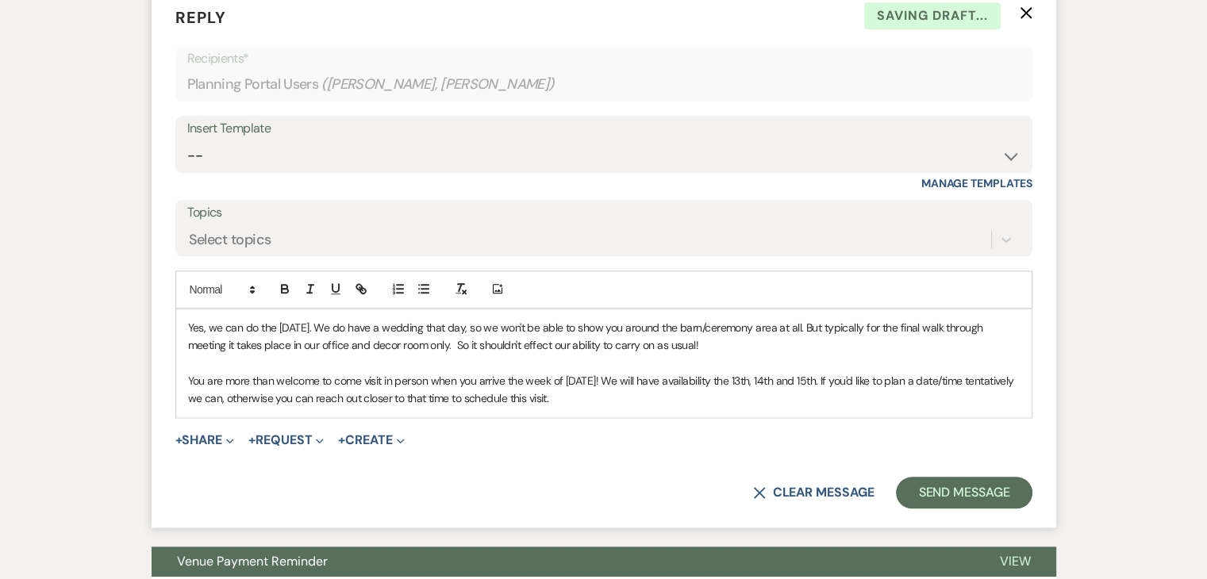
click at [739, 340] on p "Yes, we can do the [DATE]. We do have a wedding that day, so we won't be able t…" at bounding box center [603, 337] width 831 height 36
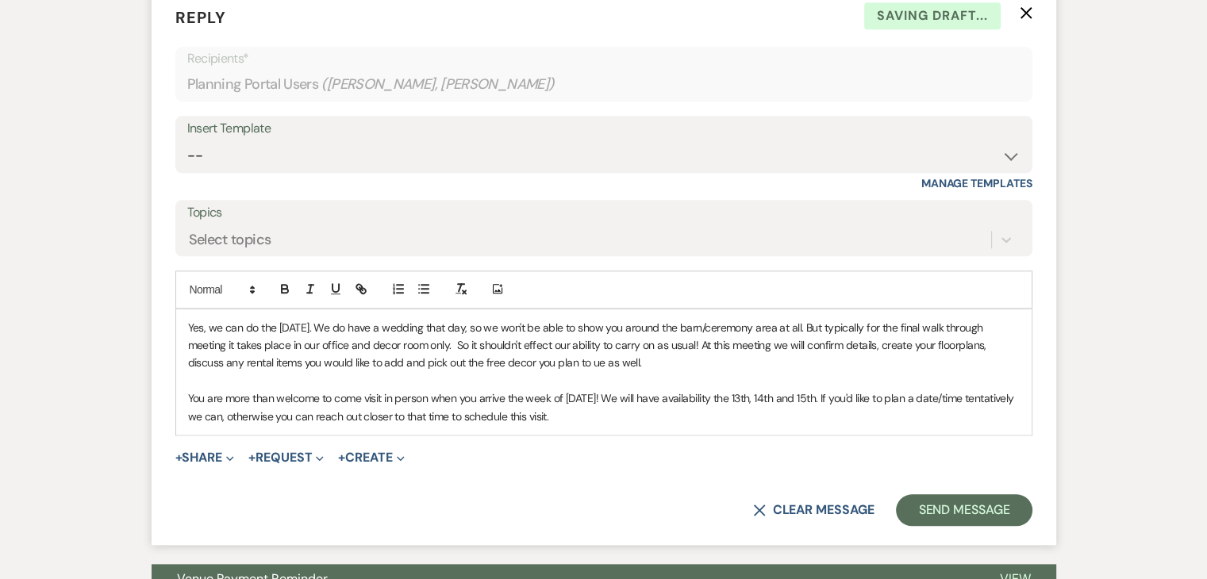
click at [646, 355] on p "Yes, we can do the [DATE]. We do have a wedding that day, so we won't be able t…" at bounding box center [603, 345] width 831 height 53
click at [704, 362] on p "Yes, we can do the [DATE]. We do have a wedding that day, so we won't be able t…" at bounding box center [603, 345] width 831 height 53
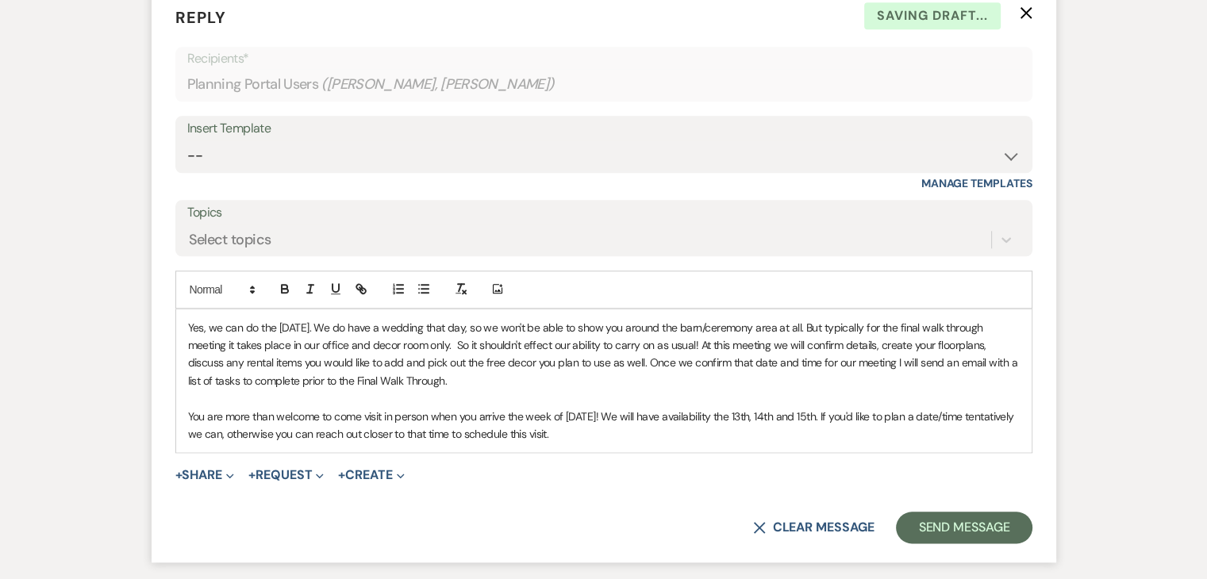
click at [712, 385] on p "Yes, we can do the [DATE]. We do have a wedding that day, so we won't be able t…" at bounding box center [603, 354] width 831 height 71
click at [800, 360] on p "Yes, we can do the [DATE]. We do have a wedding that day, so we won't be able t…" at bounding box center [603, 354] width 831 height 71
click at [815, 390] on p at bounding box center [603, 398] width 831 height 17
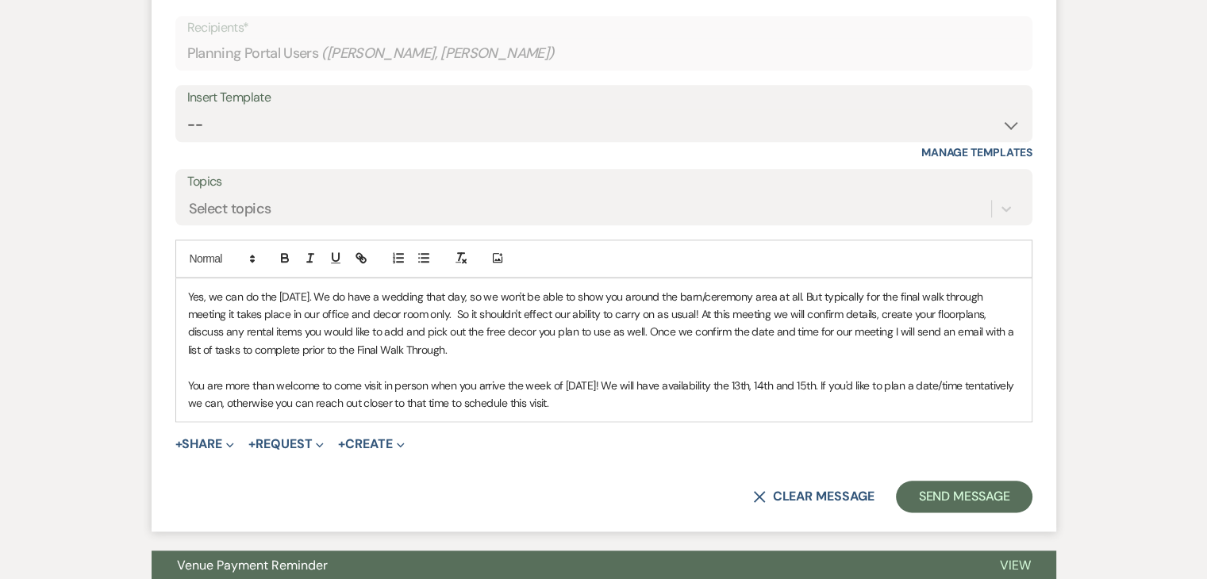
scroll to position [1764, 0]
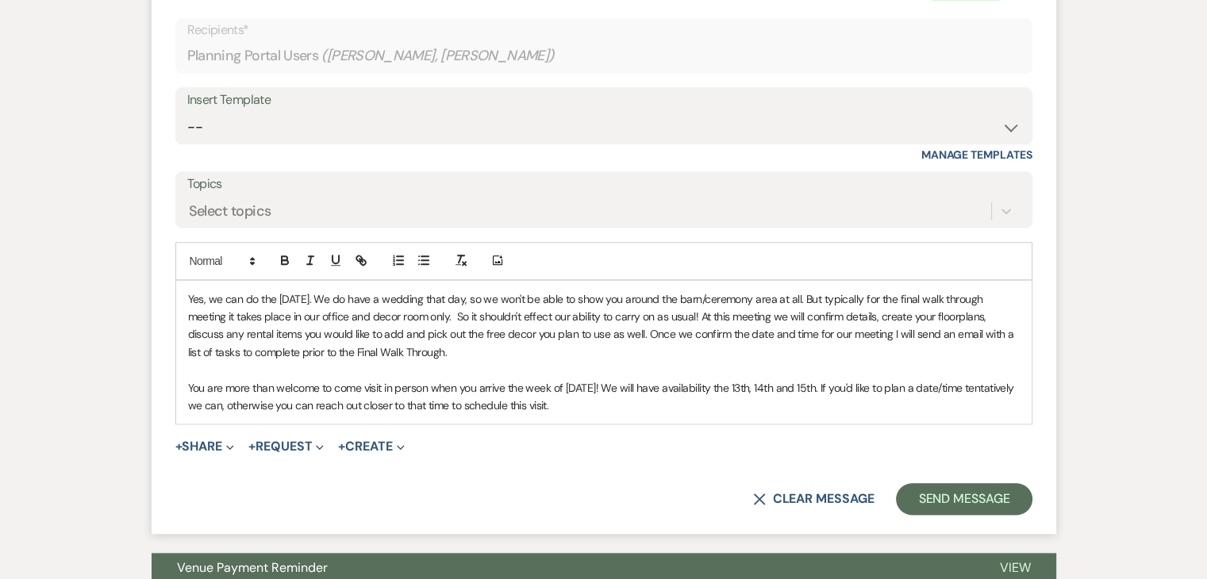
click at [650, 396] on p "You are more than welcome to come visit in person when you arrive the week of […" at bounding box center [603, 397] width 831 height 36
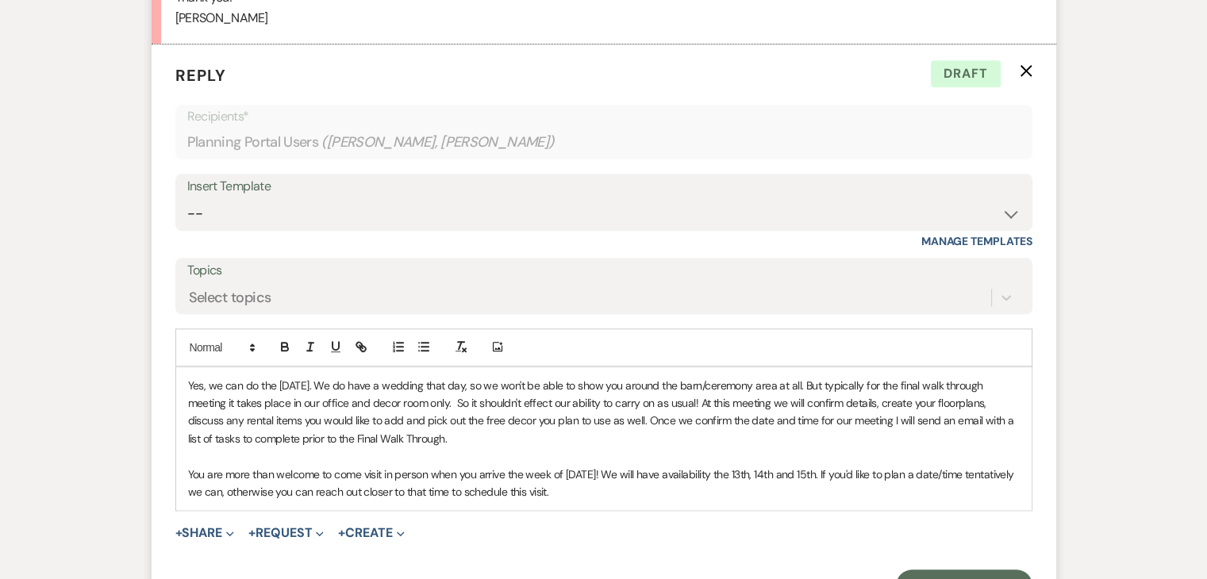
scroll to position [1679, 0]
click at [527, 432] on p "Yes, we can do the [DATE]. We do have a wedding that day, so we won't be able t…" at bounding box center [603, 411] width 831 height 71
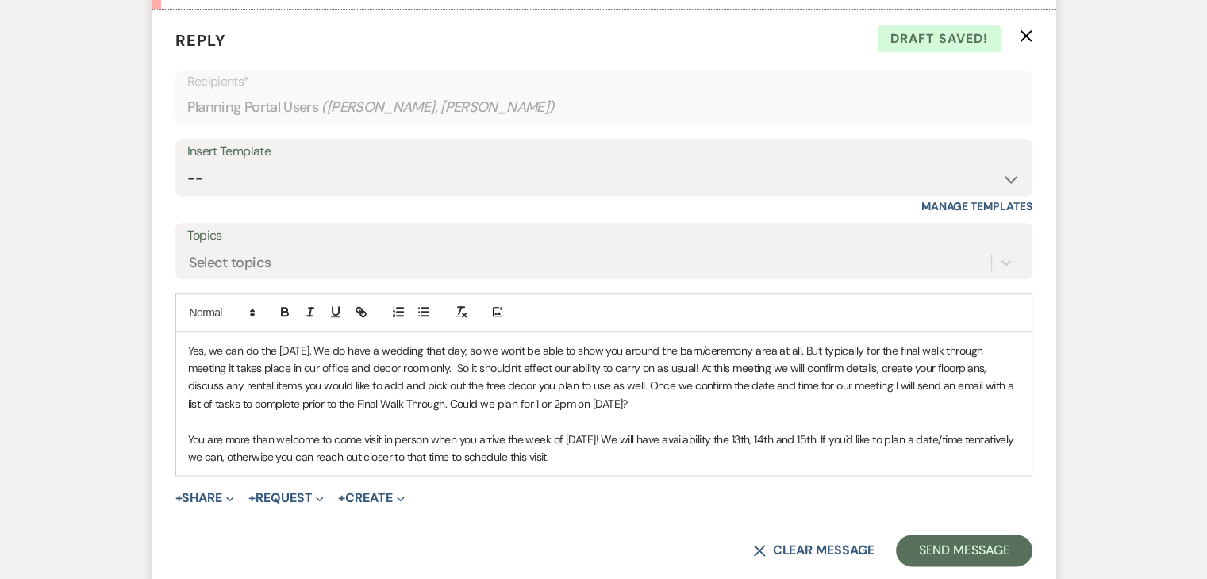
scroll to position [1714, 0]
click at [915, 548] on button "Send Message" at bounding box center [964, 549] width 136 height 32
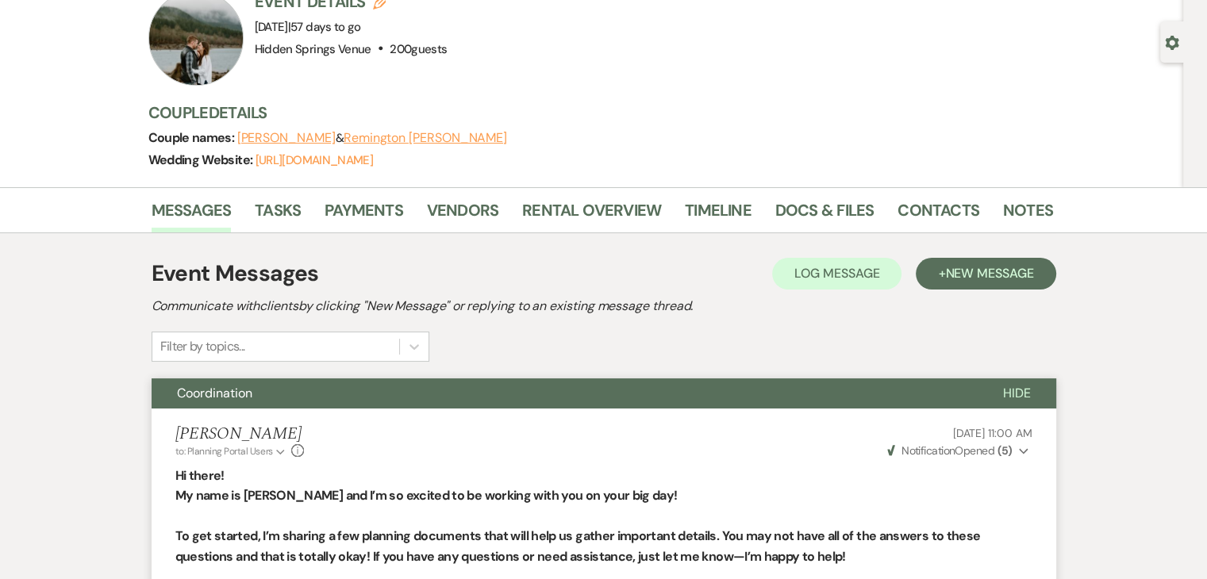
scroll to position [0, 0]
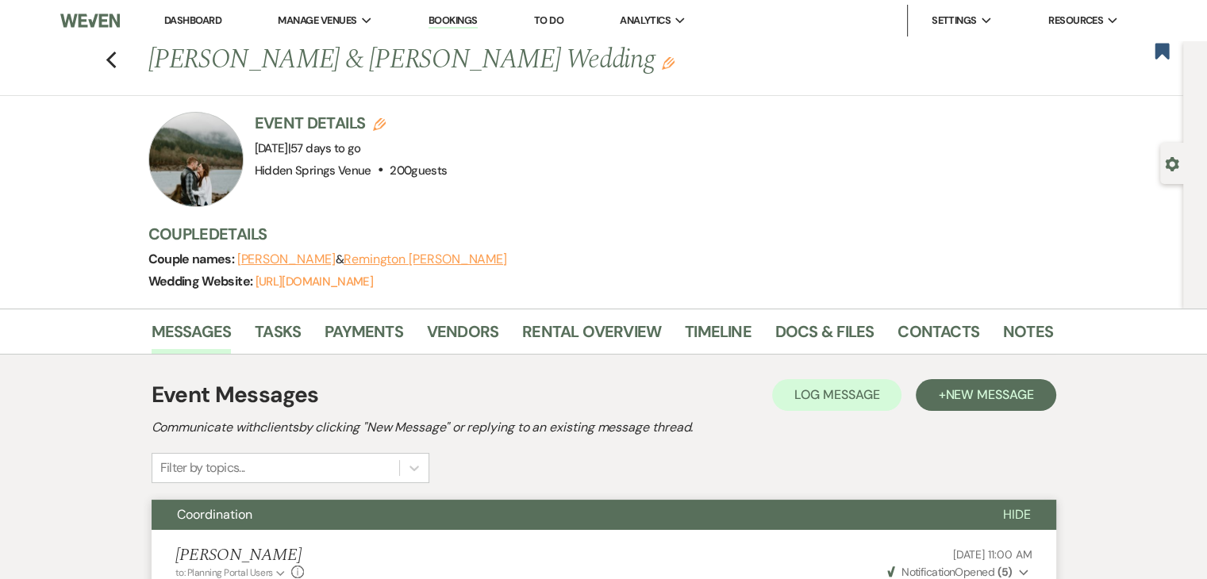
click at [173, 19] on link "Dashboard" at bounding box center [192, 19] width 57 height 13
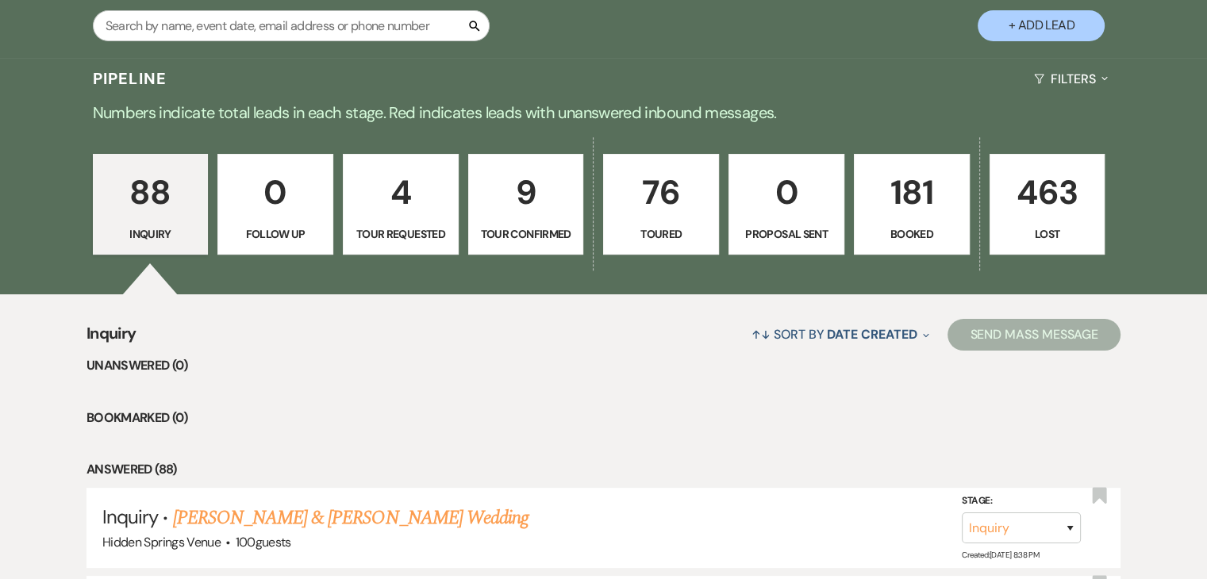
scroll to position [322, 0]
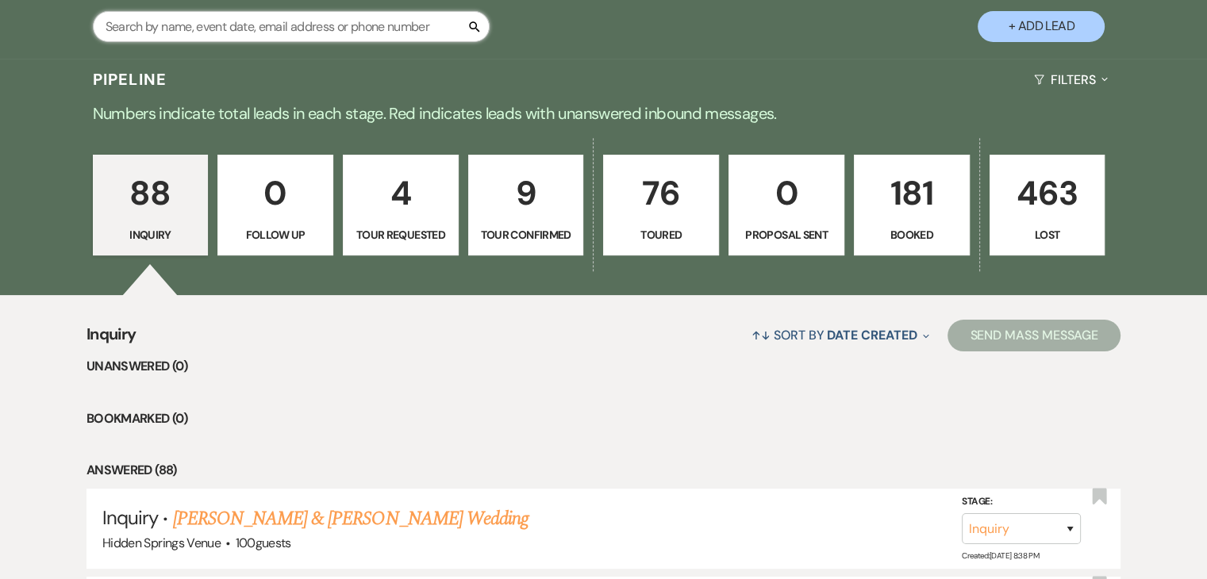
click at [331, 28] on input "text" at bounding box center [291, 26] width 397 height 31
type input "lauren"
select select "8"
select select "6"
select select "5"
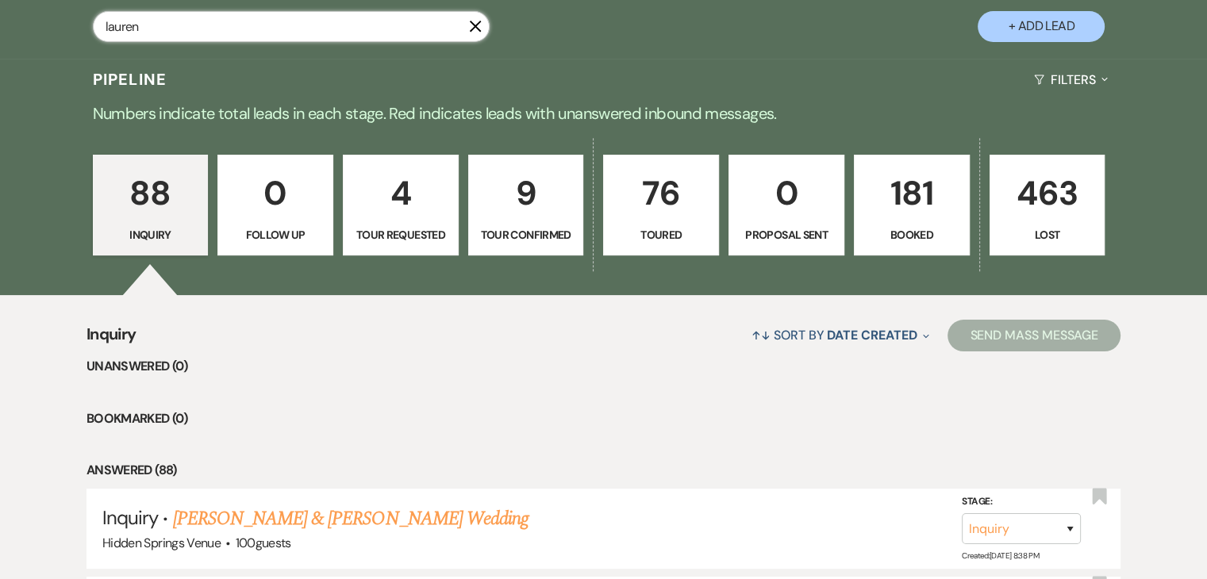
select select "8"
select select "11"
select select "2"
select select "5"
select select "8"
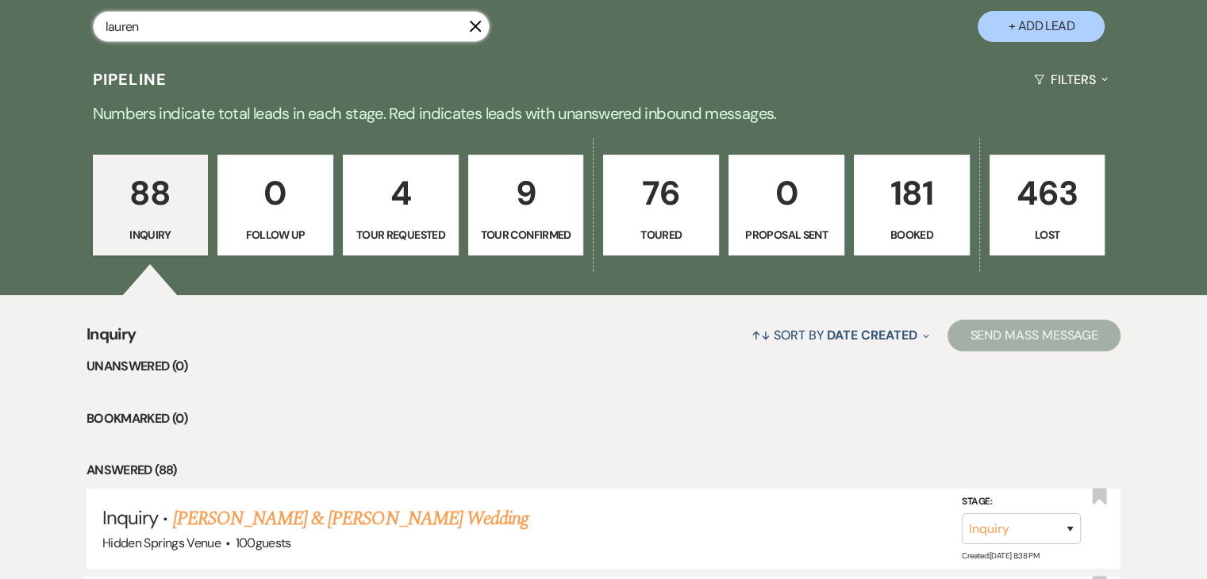
select select "5"
select select "8"
select select "5"
select select "8"
select select "5"
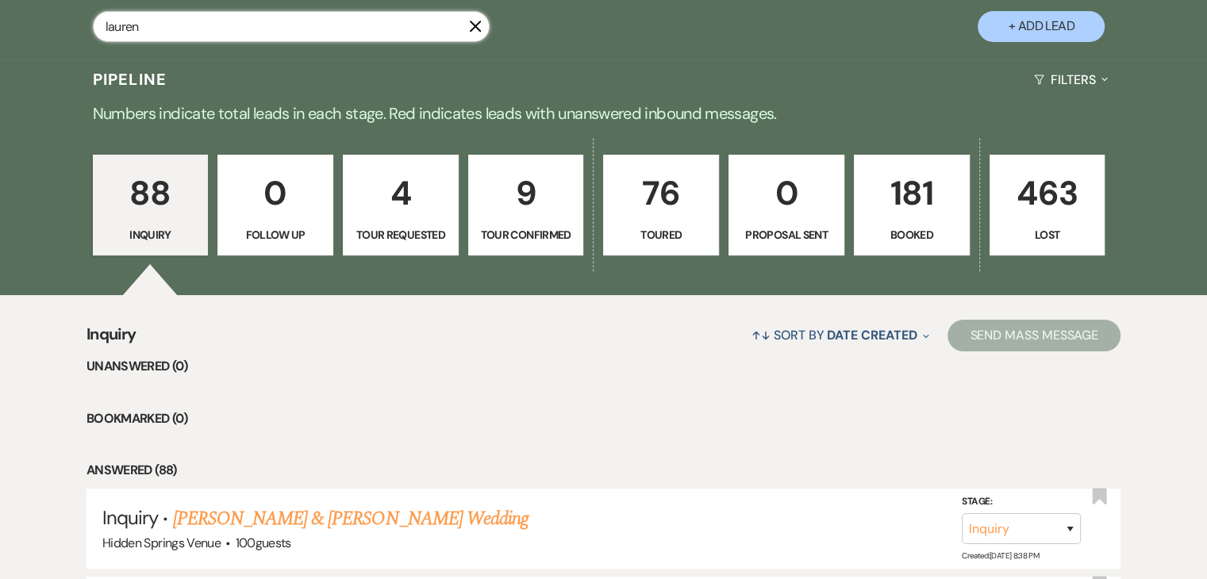
select select "8"
select select "5"
select select "8"
select select "6"
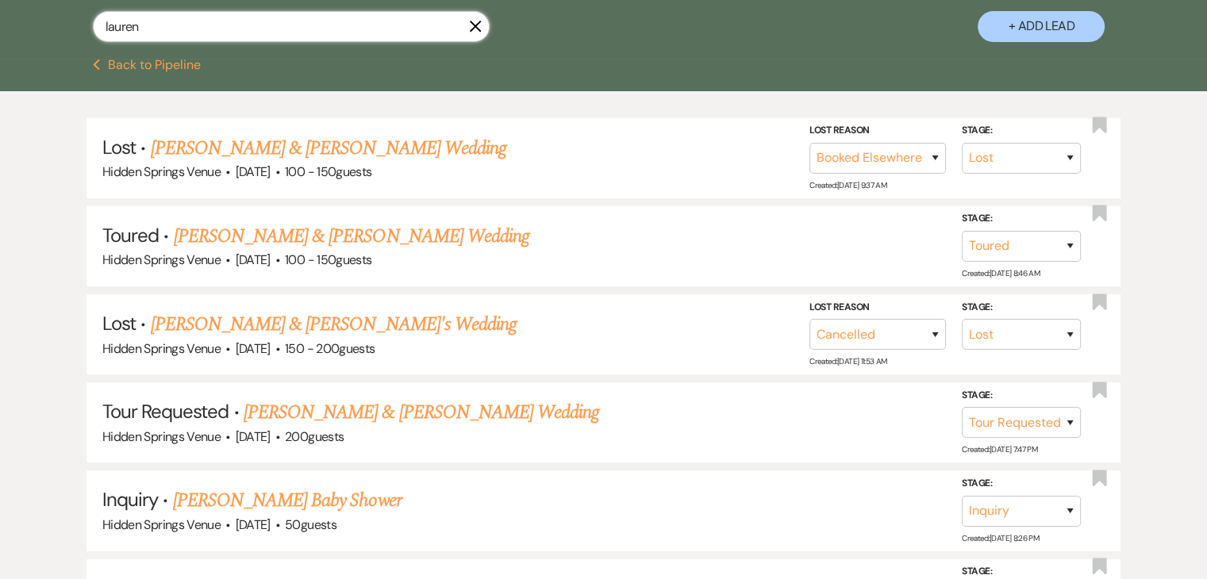
type input "lauren"
click at [470, 21] on use "button" at bounding box center [475, 26] width 12 height 12
